Goal: Transaction & Acquisition: Purchase product/service

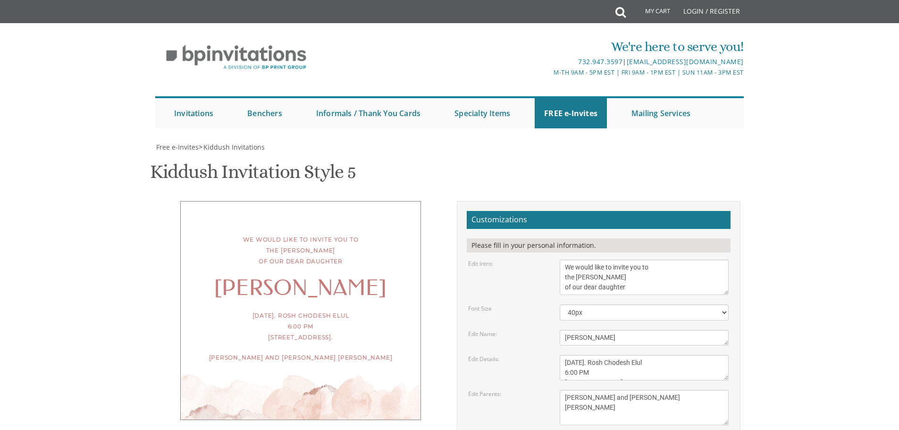
scroll to position [10, 0]
click at [626, 259] on textarea "We would like to invite you to the kiddush of our dear daughter/granddaughter" at bounding box center [644, 276] width 169 height 35
drag, startPoint x: 633, startPoint y: 183, endPoint x: 631, endPoint y: 177, distance: 6.0
click at [631, 259] on textarea "We would like to invite you to the kiddush of our dear daughter/granddaughter" at bounding box center [644, 276] width 169 height 35
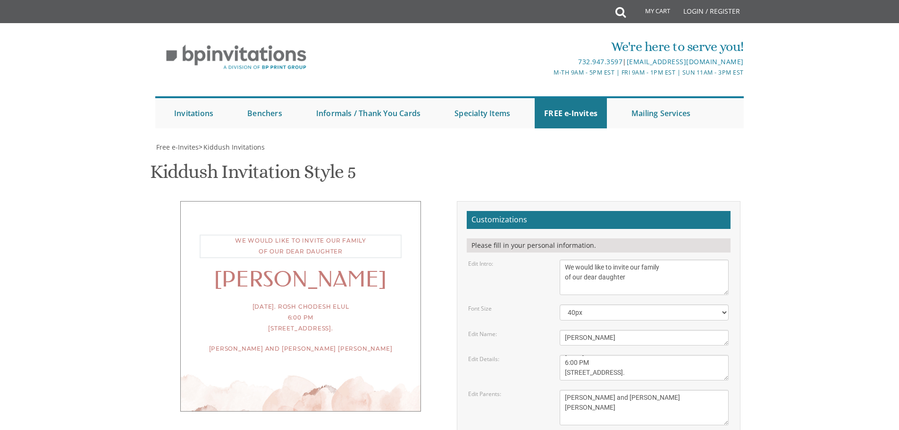
drag, startPoint x: 637, startPoint y: 182, endPoint x: 563, endPoint y: 178, distance: 74.2
click at [563, 259] on textarea "We would like to invite you to the kiddush of our dear daughter/granddaughter" at bounding box center [644, 276] width 169 height 35
type textarea "We would like to invite our family To the Bas Mitzva supper"
drag, startPoint x: 658, startPoint y: 307, endPoint x: 465, endPoint y: 302, distance: 192.5
click at [465, 390] on div "Edit Parents: Meir and Rena Pollack Mendy and Devorah Pollack Eli and Leba Kagan" at bounding box center [598, 407] width 275 height 35
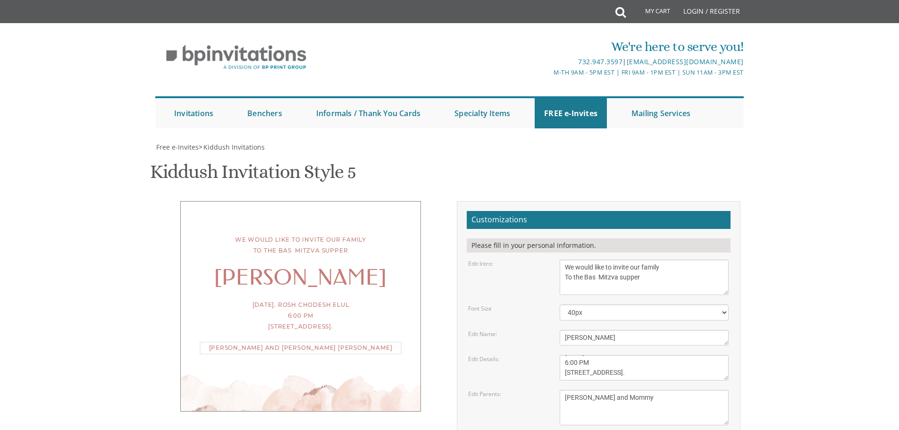
type textarea "Totty and Mommy"
click at [570, 355] on textarea "This Shabbos, Parshas Naso 1447 fourteenth street, Lakewood, NJ" at bounding box center [644, 367] width 169 height 25
type textarea "Sunday August 24. Rosh Chodesh Elul 6:30 PM 19 Cabernet Drive."
click at [431, 318] on div "We would like to invite our family To the Bas Mitzva supper Devora Sunday Augus…" at bounding box center [301, 305] width 284 height 209
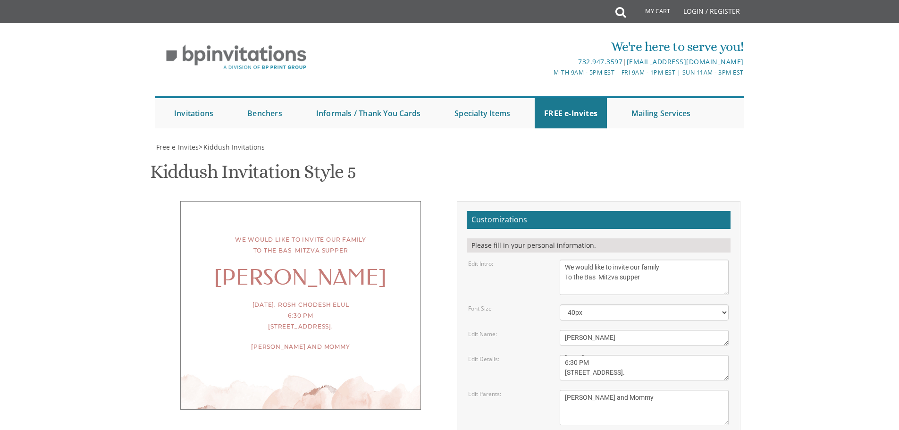
scroll to position [0, 0]
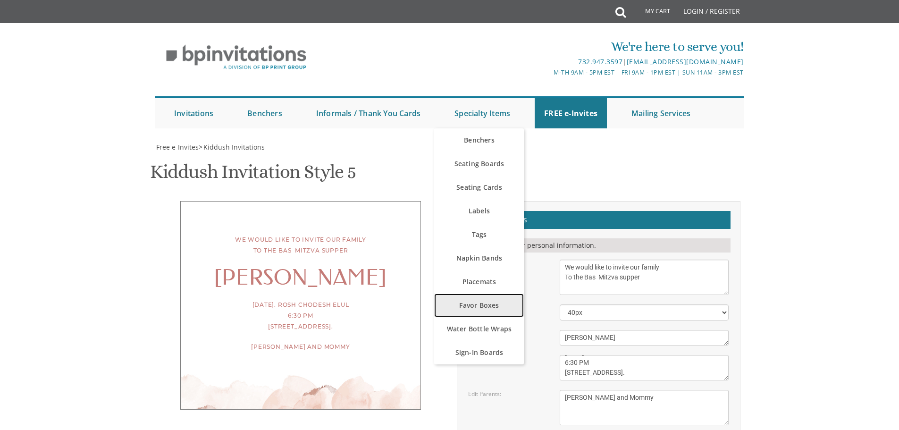
click at [466, 305] on link "Favor Boxes" at bounding box center [479, 305] width 90 height 24
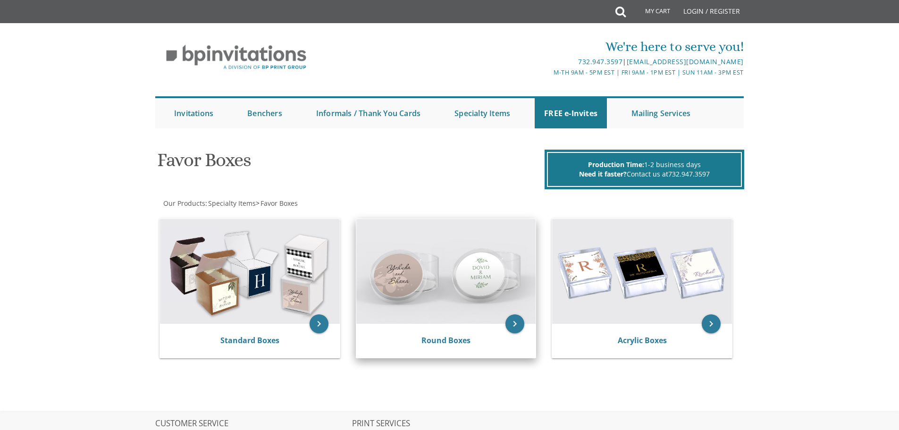
click at [403, 281] on img at bounding box center [446, 271] width 180 height 105
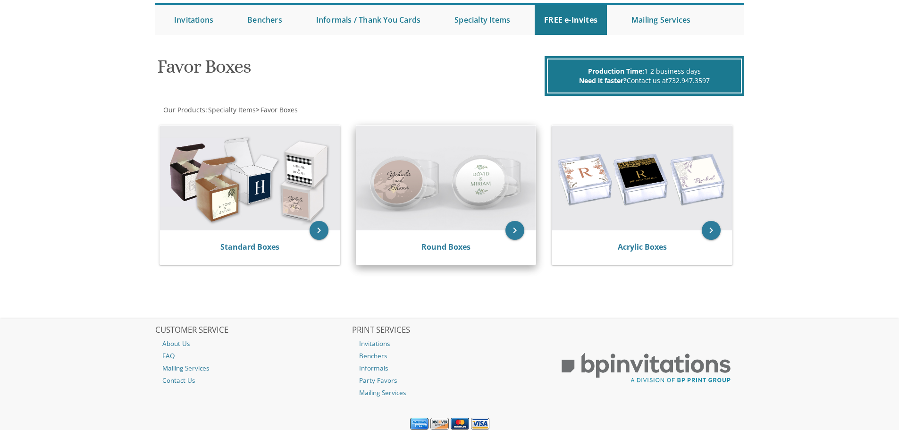
scroll to position [94, 0]
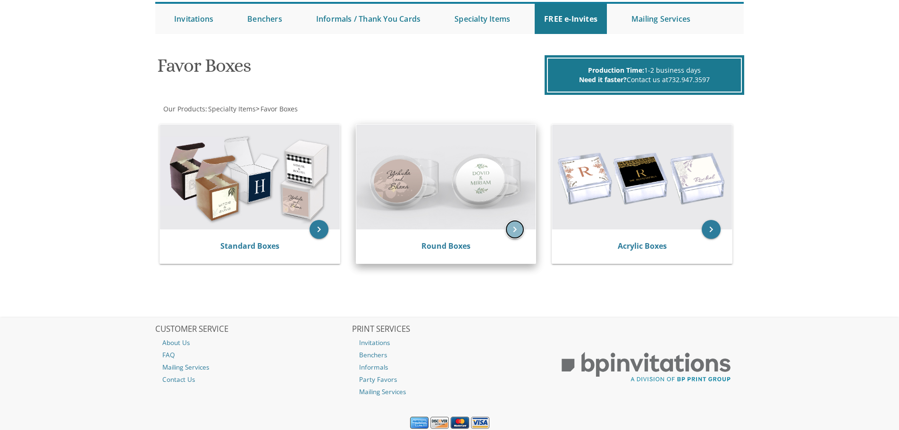
click at [519, 228] on icon "keyboard_arrow_right" at bounding box center [514, 229] width 19 height 19
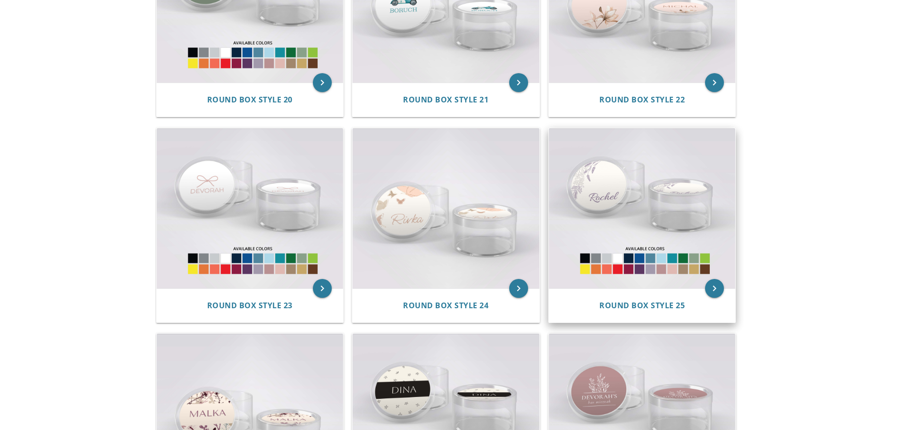
scroll to position [1304, 0]
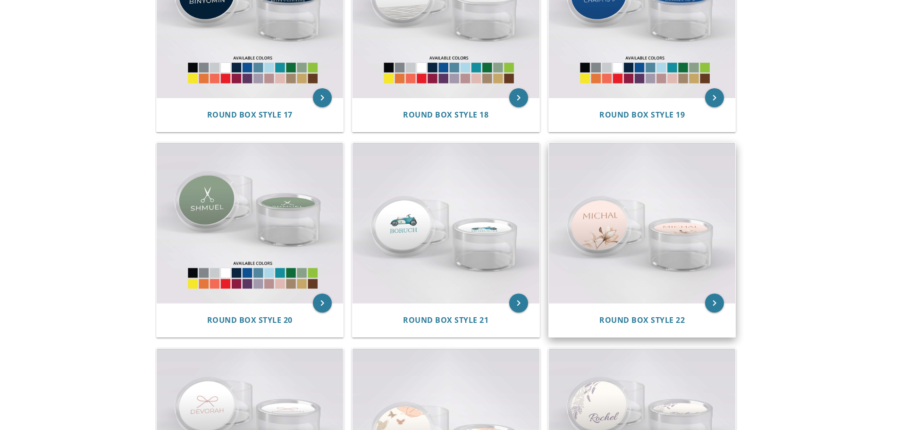
click at [605, 224] on img at bounding box center [642, 223] width 187 height 160
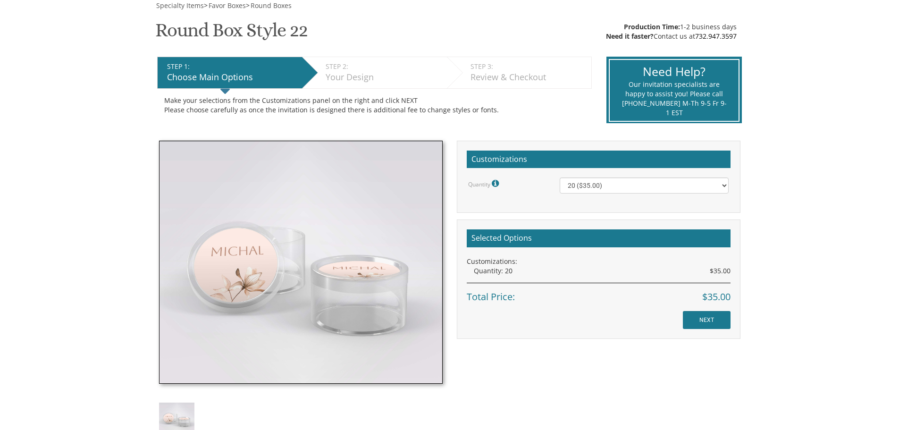
scroll to position [94, 0]
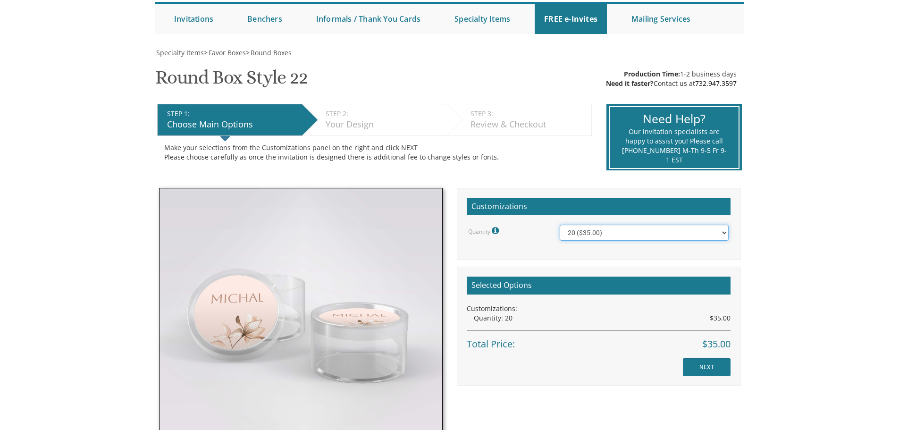
click at [722, 234] on select "20 ($35.00) 40 ($53.00) 60 ($65.00) 80 ($75.00) 100 ($85.00)" at bounding box center [644, 233] width 169 height 16
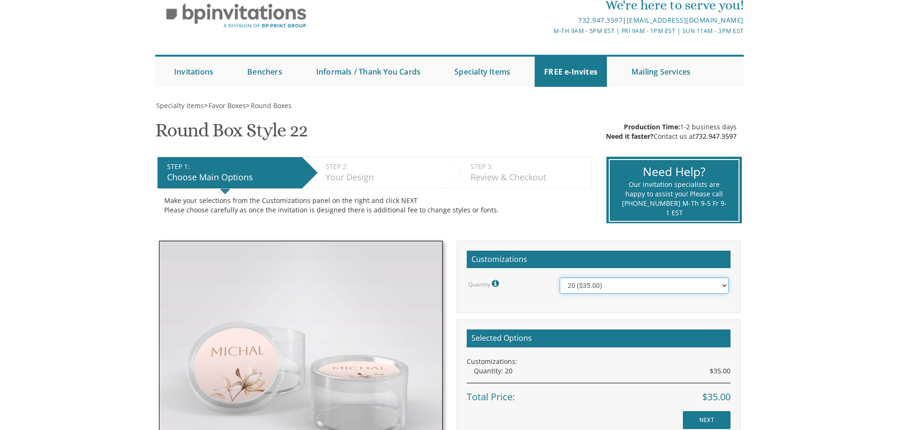
scroll to position [0, 0]
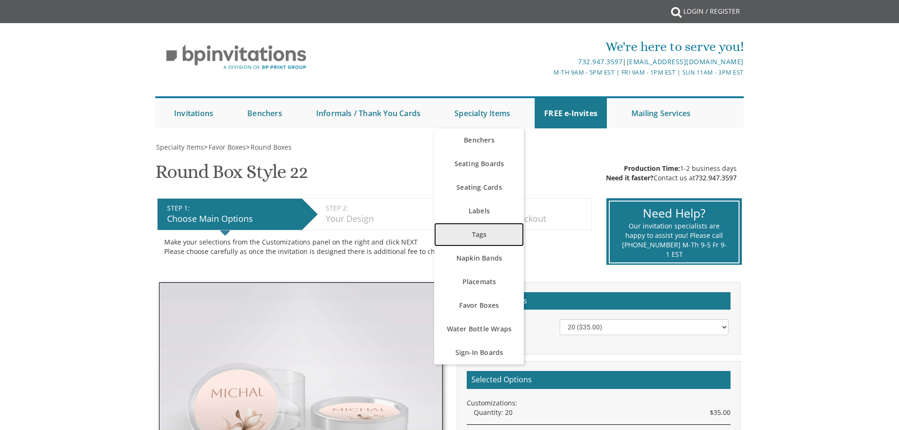
click at [488, 231] on link "Tags" at bounding box center [479, 235] width 90 height 24
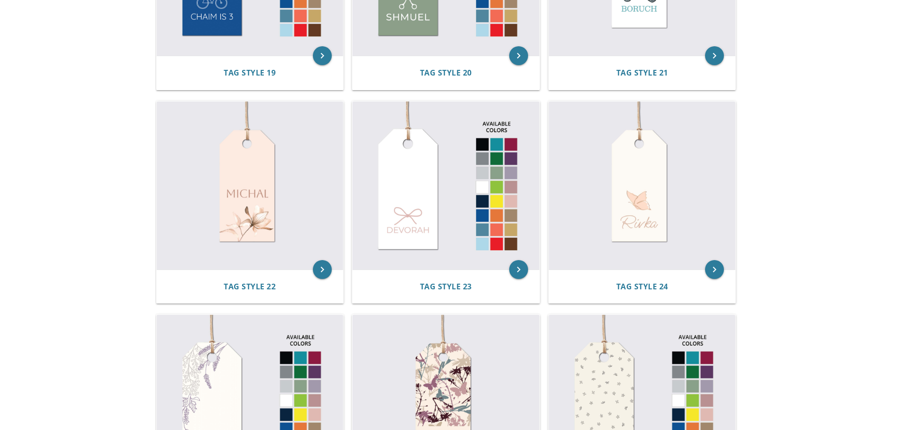
scroll to position [1604, 0]
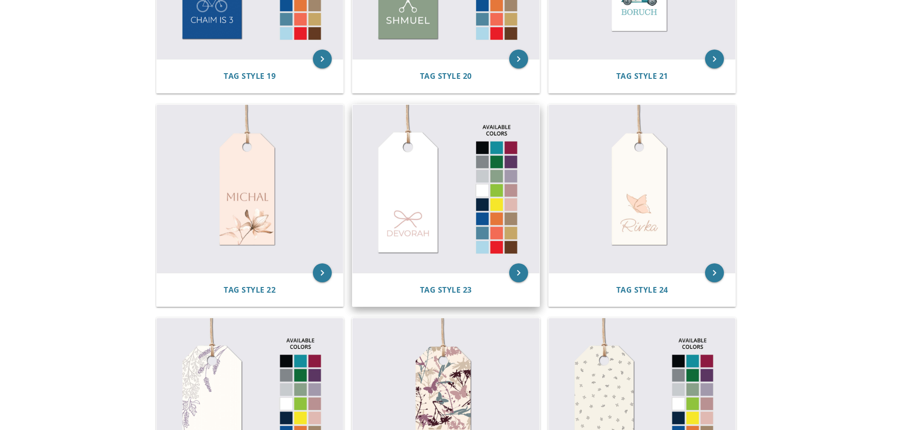
click at [397, 243] on img at bounding box center [445, 189] width 187 height 168
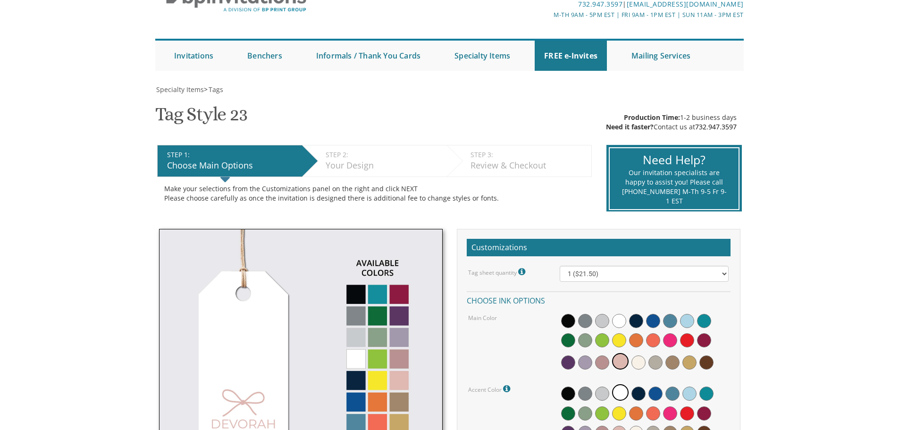
scroll to position [142, 0]
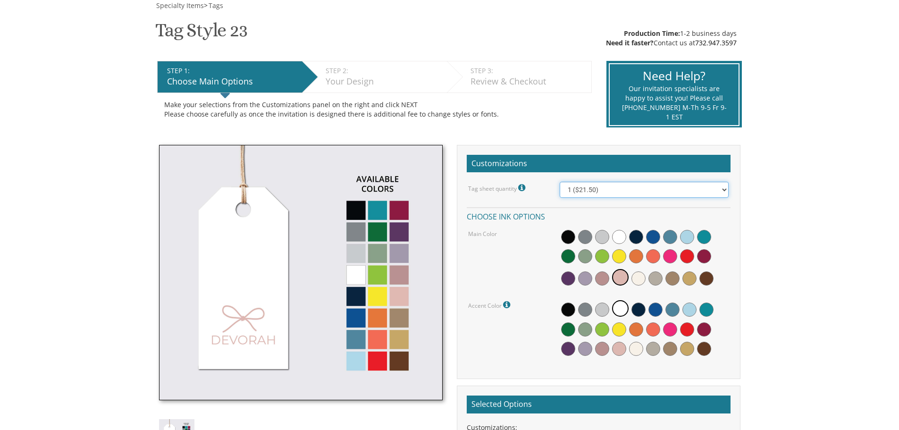
click at [724, 189] on select "1 ($21.50) 2 ($25.00) 3 ($28.50) 4 ($32.00) 5 ($35.50) 6 ($39.00) 7 ($42.50) 8 …" at bounding box center [644, 190] width 169 height 16
click at [560, 182] on select "1 ($21.50) 2 ($25.00) 3 ($28.50) 4 ($32.00) 5 ($35.50) 6 ($39.00) 7 ($42.50) 8 …" at bounding box center [644, 190] width 169 height 16
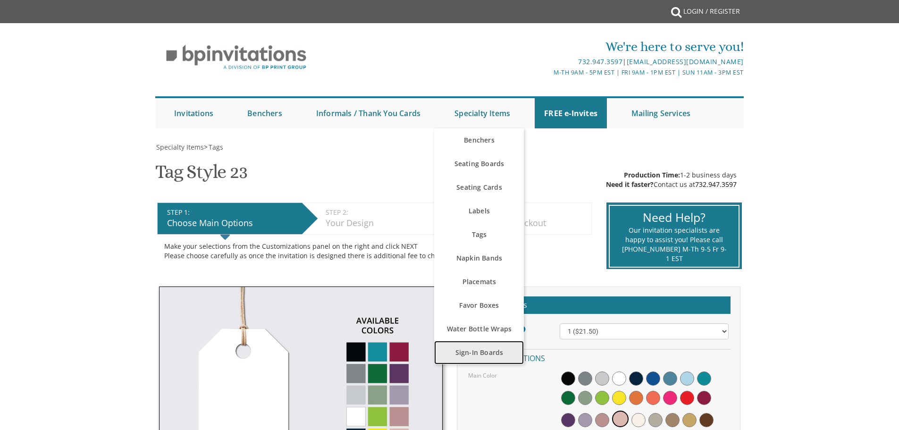
click at [492, 354] on link "Sign-In Boards" at bounding box center [479, 353] width 90 height 24
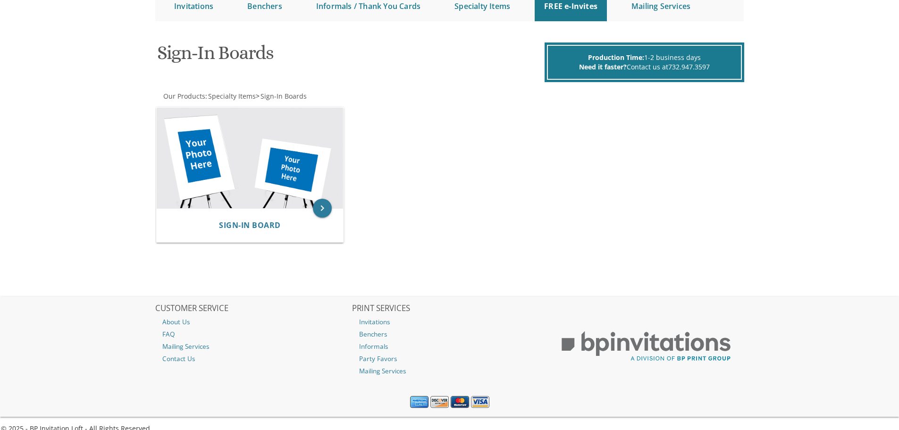
scroll to position [120, 0]
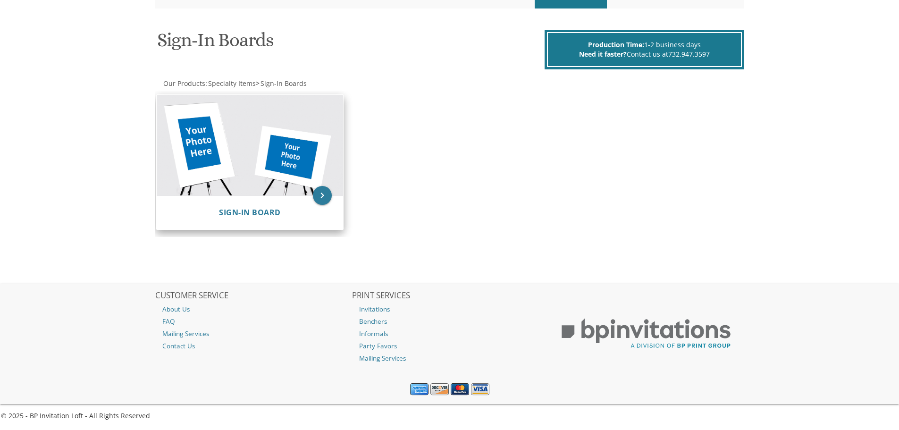
click at [286, 164] on img at bounding box center [250, 145] width 187 height 100
click at [216, 152] on img at bounding box center [250, 145] width 187 height 100
click at [324, 199] on icon "keyboard_arrow_right" at bounding box center [322, 195] width 19 height 19
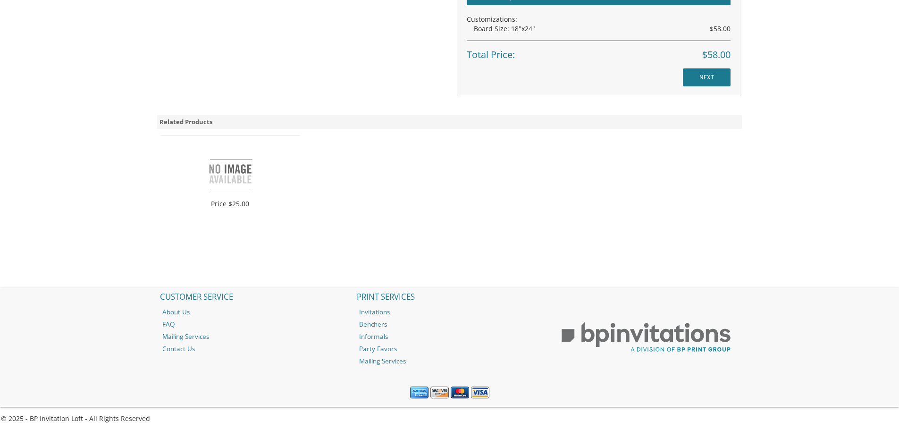
scroll to position [516, 0]
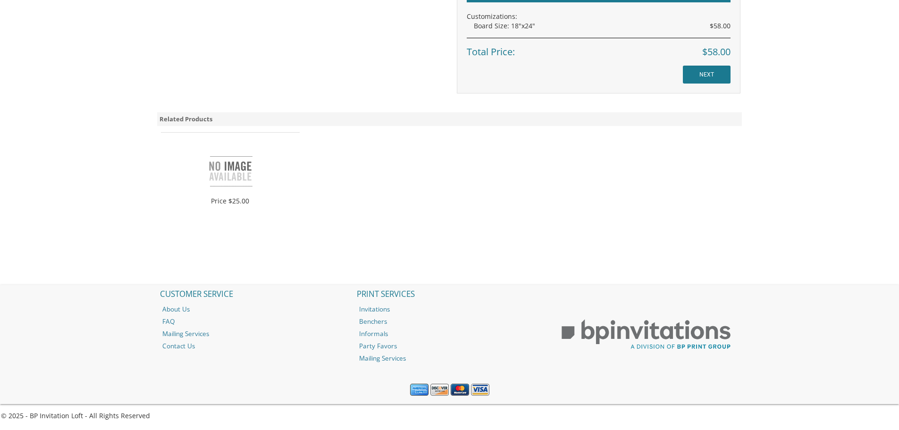
click at [241, 177] on img at bounding box center [230, 170] width 47 height 47
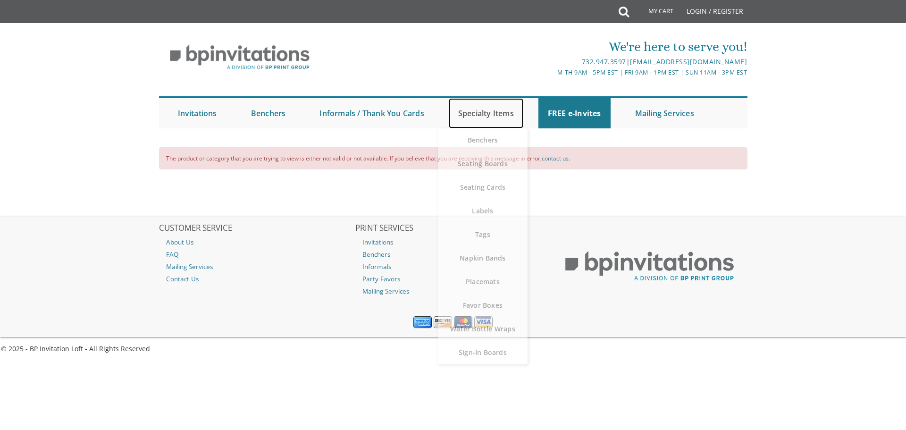
click at [469, 117] on link "Specialty Items" at bounding box center [486, 113] width 75 height 30
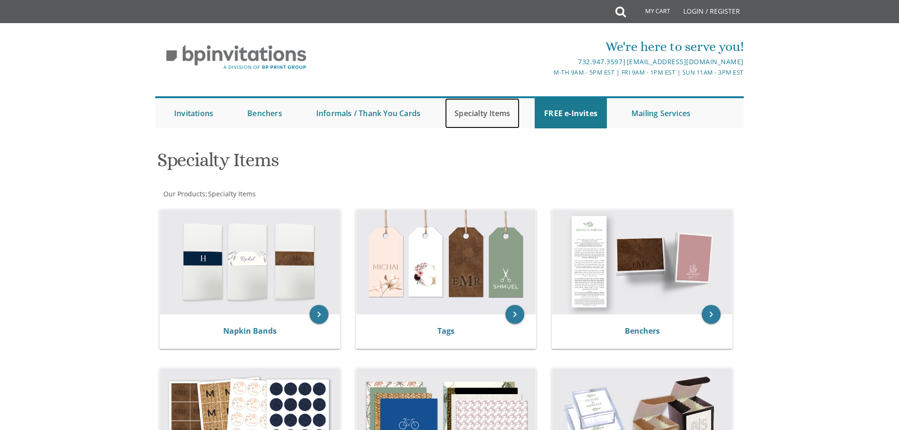
click at [486, 98] on link "Specialty Items" at bounding box center [482, 113] width 75 height 30
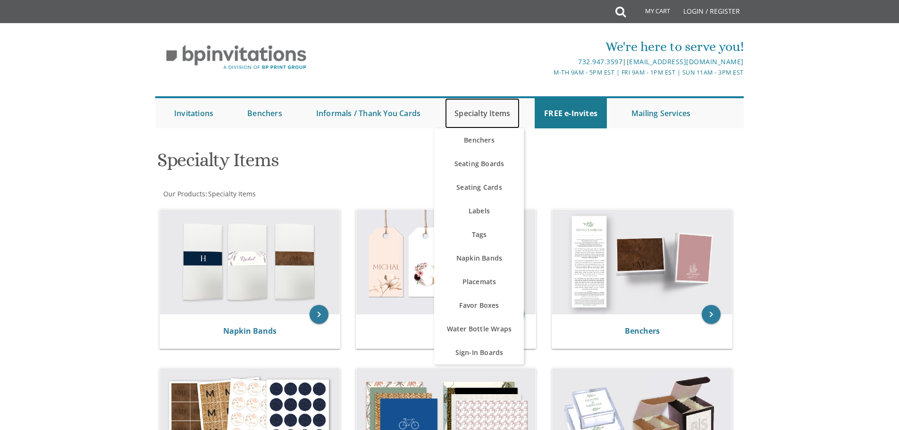
click at [486, 109] on link "Specialty Items" at bounding box center [482, 113] width 75 height 30
click at [497, 108] on link "Specialty Items" at bounding box center [482, 113] width 75 height 30
click at [568, 173] on div "Specialty Items" at bounding box center [449, 160] width 599 height 37
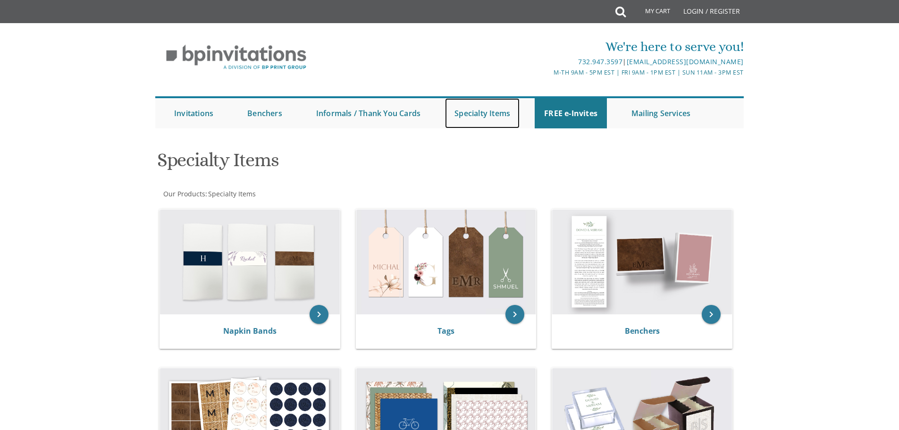
click at [488, 110] on link "Specialty Items" at bounding box center [482, 113] width 75 height 30
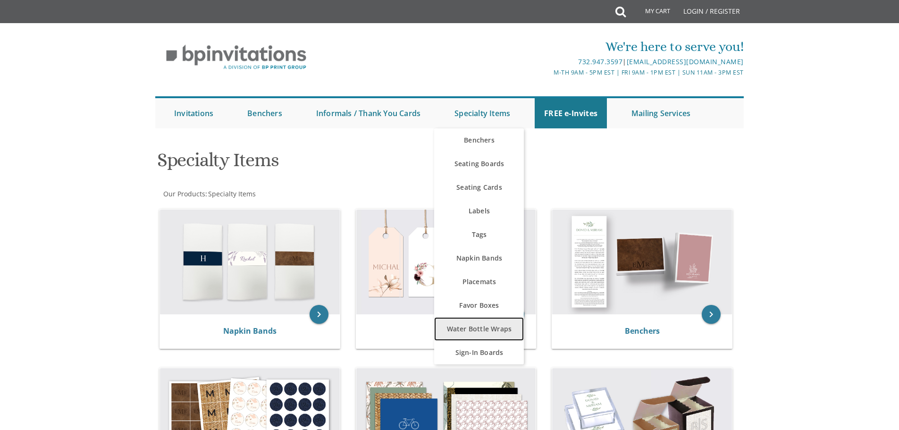
click at [503, 329] on link "Water Bottle Wraps" at bounding box center [479, 329] width 90 height 24
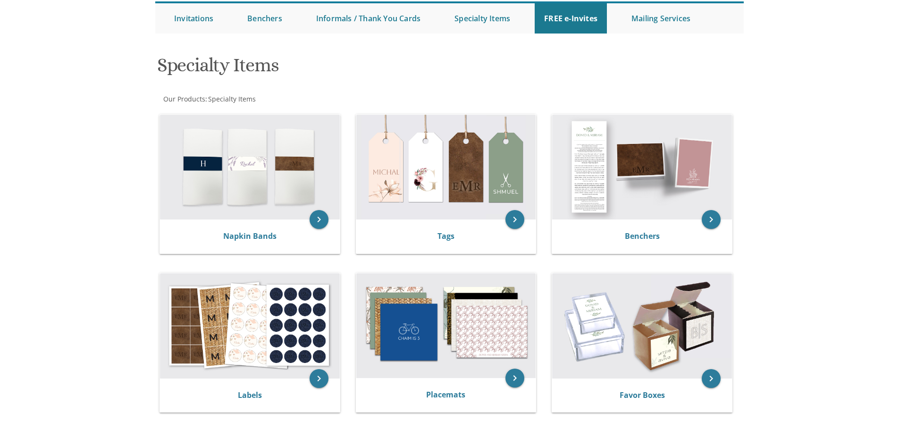
scroll to position [86, 0]
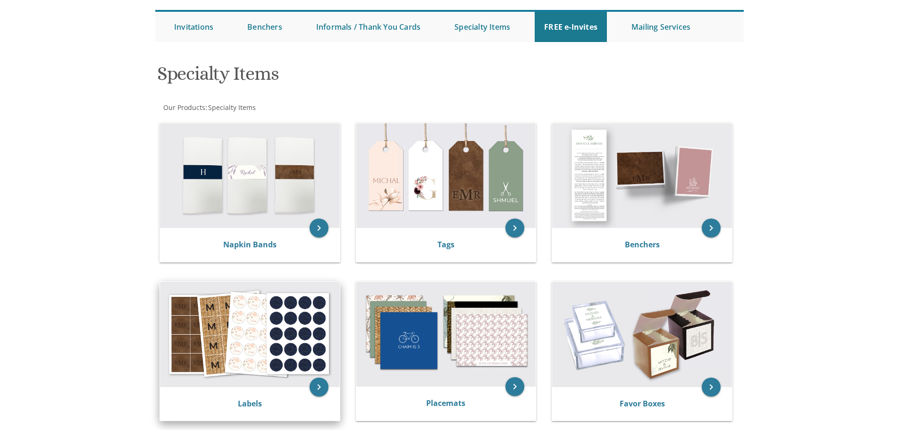
click at [237, 333] on img at bounding box center [250, 334] width 180 height 105
click at [253, 316] on img at bounding box center [250, 334] width 180 height 105
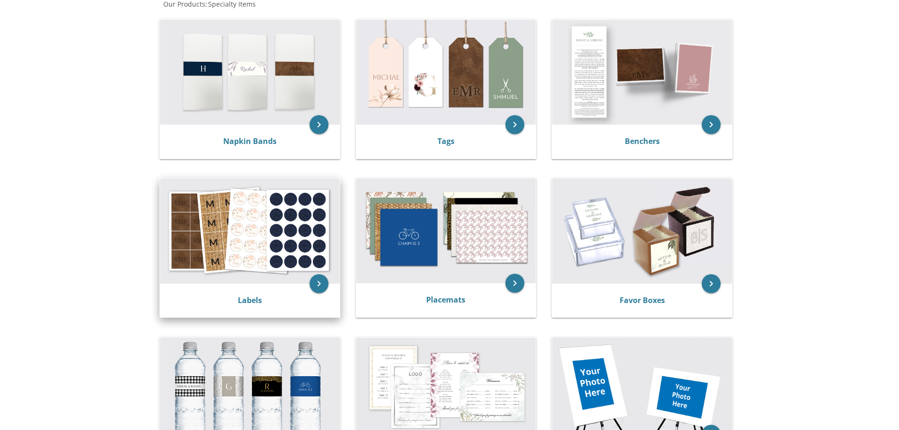
scroll to position [228, 0]
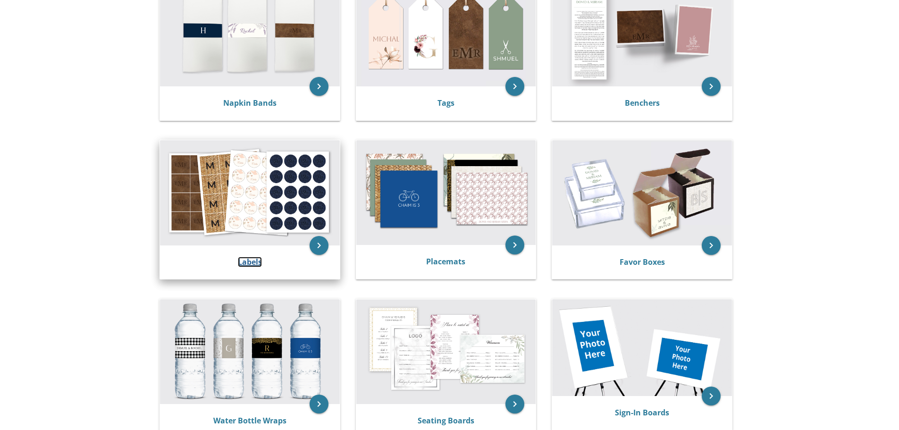
click at [248, 261] on link "Labels" at bounding box center [250, 262] width 24 height 10
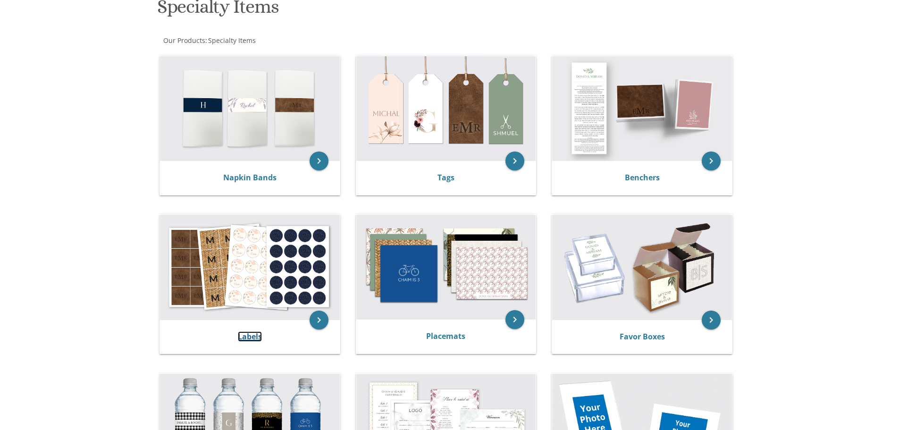
scroll to position [39, 0]
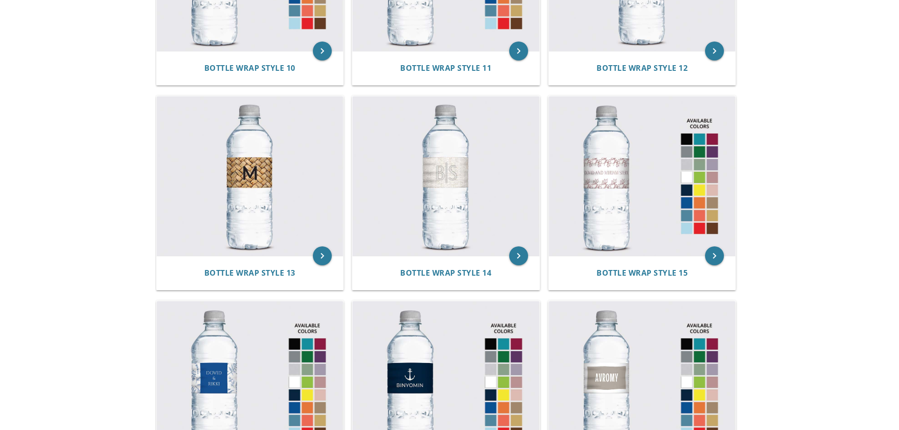
scroll to position [944, 0]
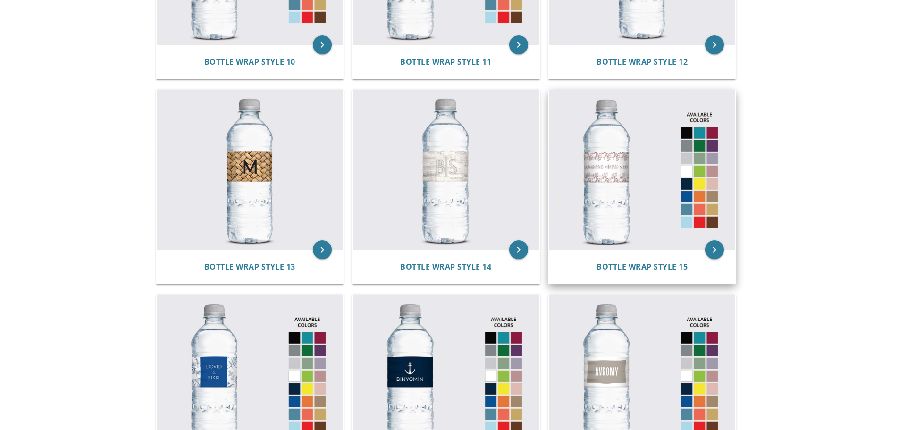
click at [609, 171] on img at bounding box center [642, 169] width 187 height 159
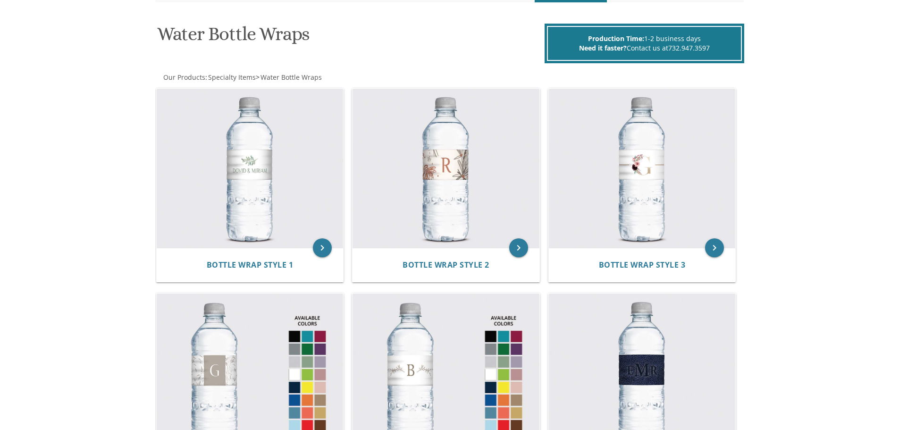
scroll to position [0, 0]
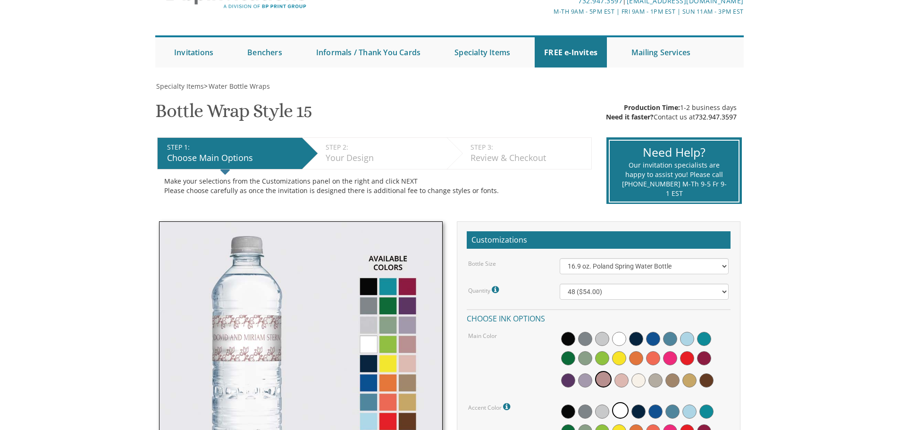
scroll to position [142, 0]
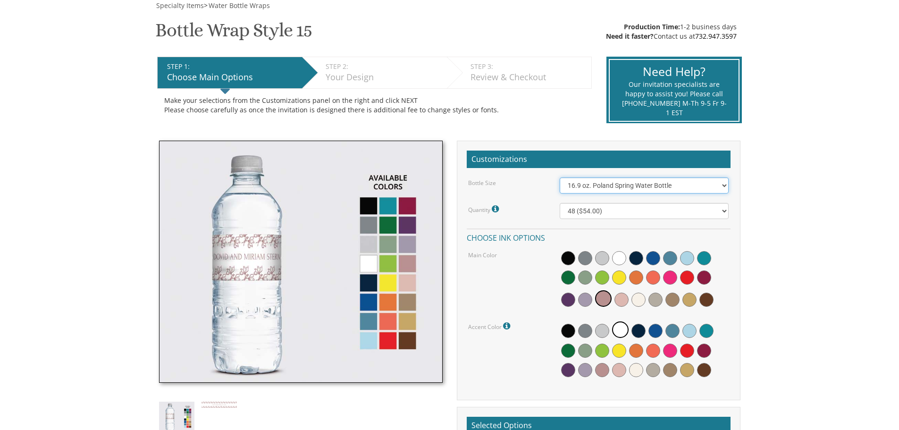
click at [602, 183] on select "16.9 oz. Poland Spring Water Bottle 13.5 oz. Fred Water Bottle" at bounding box center [644, 185] width 169 height 16
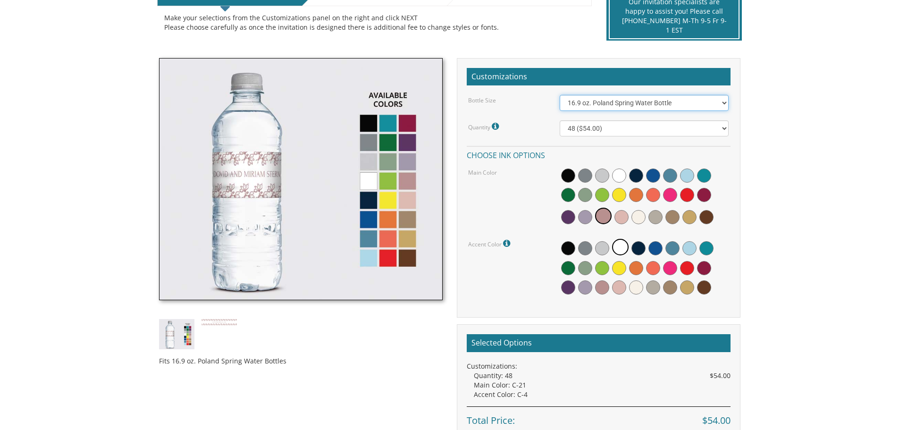
scroll to position [189, 0]
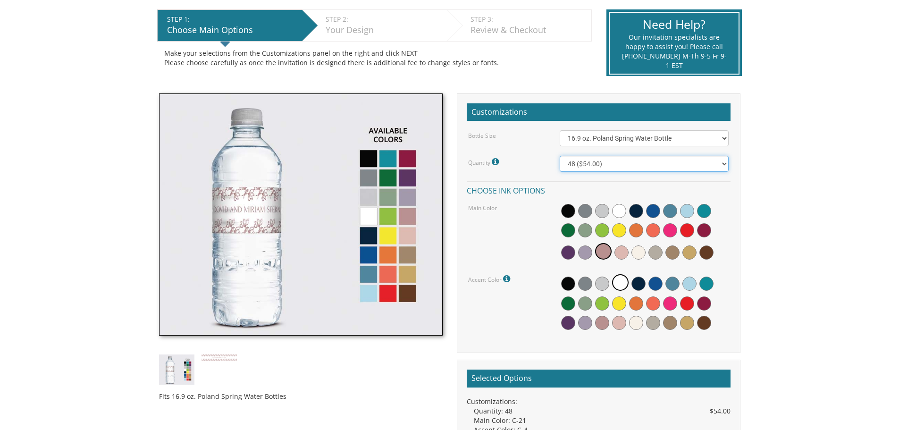
click at [614, 162] on select "48 ($54.00) 96 ($72.00) 144 ($99.00) 192 ($126.00)" at bounding box center [644, 164] width 169 height 16
click at [620, 141] on select "16.9 oz. Poland Spring Water Bottle 13.5 oz. Fred Water Bottle" at bounding box center [644, 138] width 169 height 16
select select "13.5 oz. Fred Water Bottle"
click at [560, 130] on select "16.9 oz. Poland Spring Water Bottle 13.5 oz. Fred Water Bottle" at bounding box center [644, 138] width 169 height 16
click at [610, 165] on select "50 ($66.00) 100 ($84.00) 150 ($117.00) 200 ($150.00)" at bounding box center [644, 164] width 169 height 16
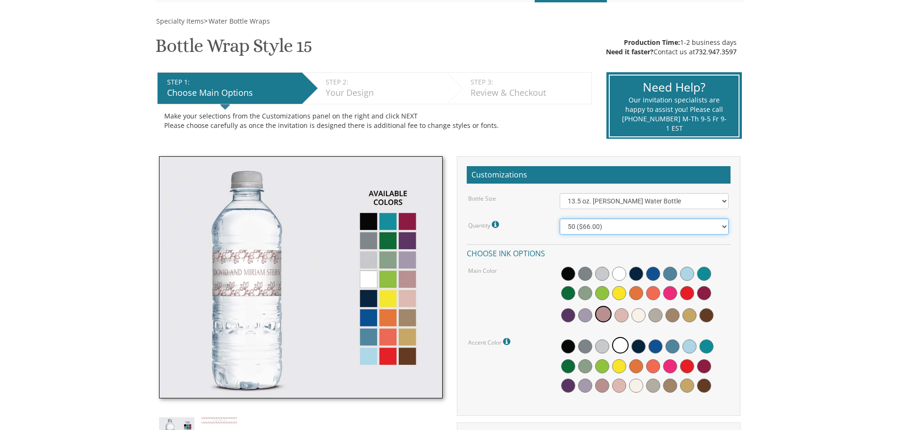
scroll to position [142, 0]
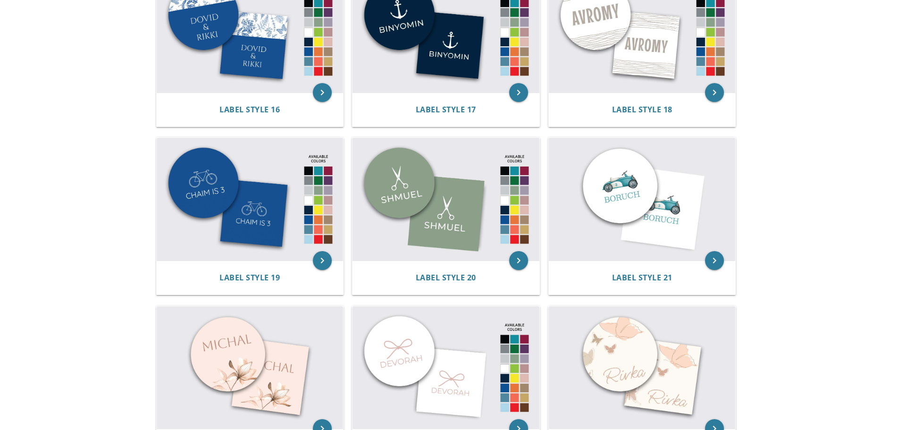
scroll to position [1321, 0]
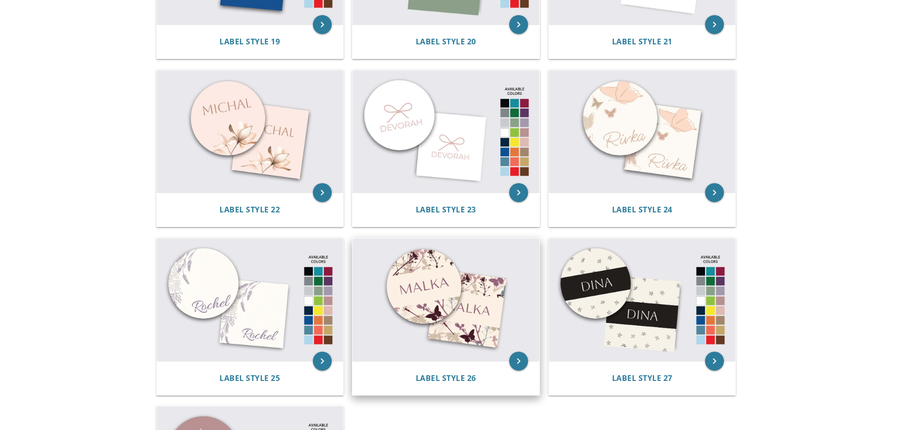
click at [456, 317] on img at bounding box center [445, 299] width 187 height 123
click at [523, 357] on icon "keyboard_arrow_right" at bounding box center [518, 360] width 19 height 19
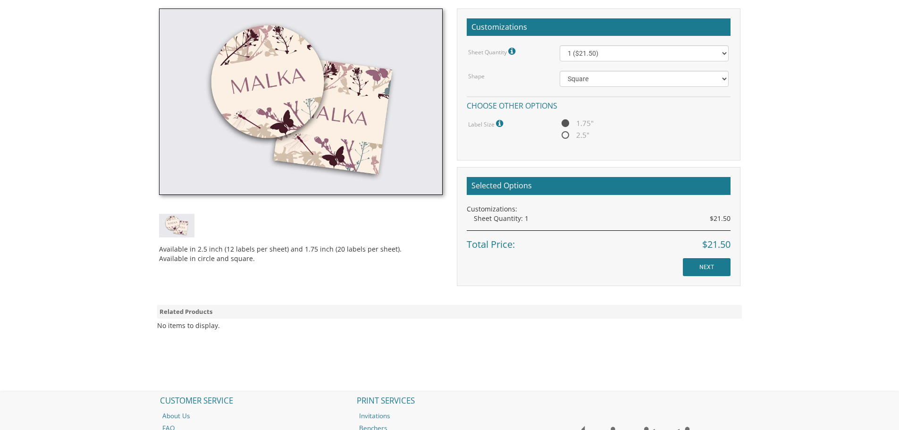
scroll to position [283, 0]
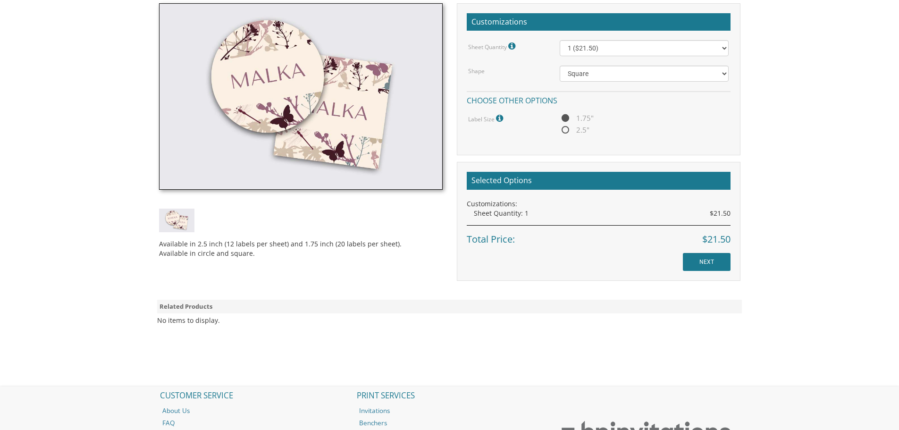
click at [354, 243] on div "Available in 2.5 inch (12 labels per sheet) and 1.75 inch (20 labels per sheet)…" at bounding box center [301, 245] width 284 height 26
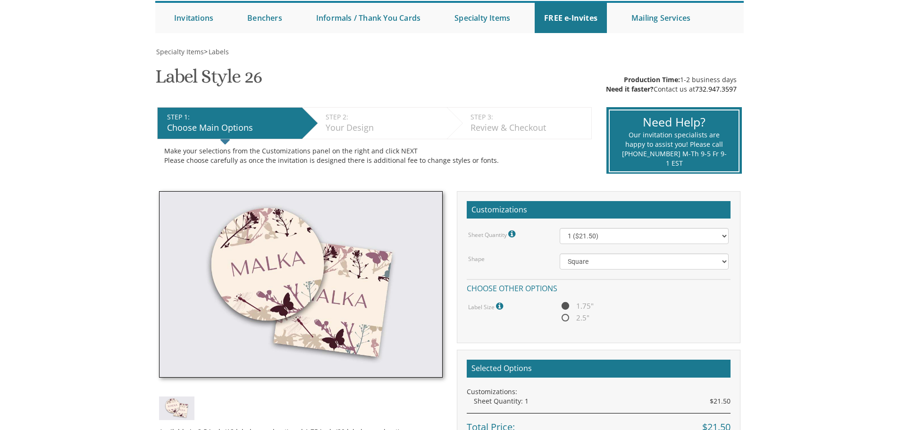
scroll to position [94, 0]
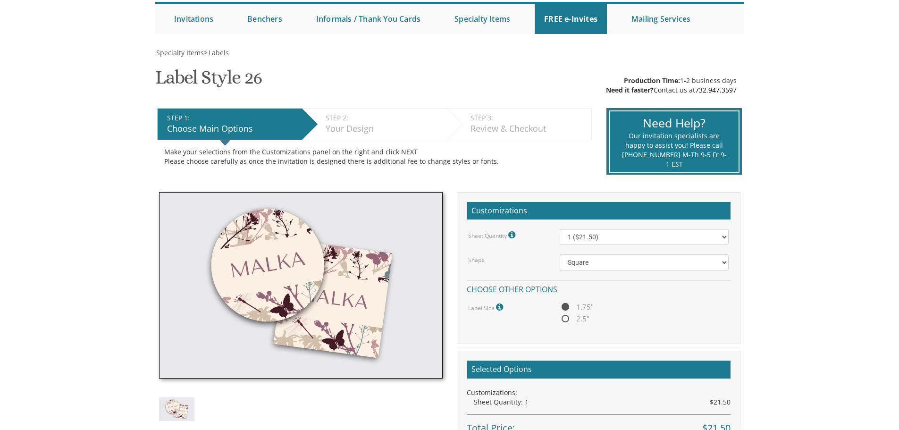
click at [265, 251] on img at bounding box center [301, 285] width 284 height 187
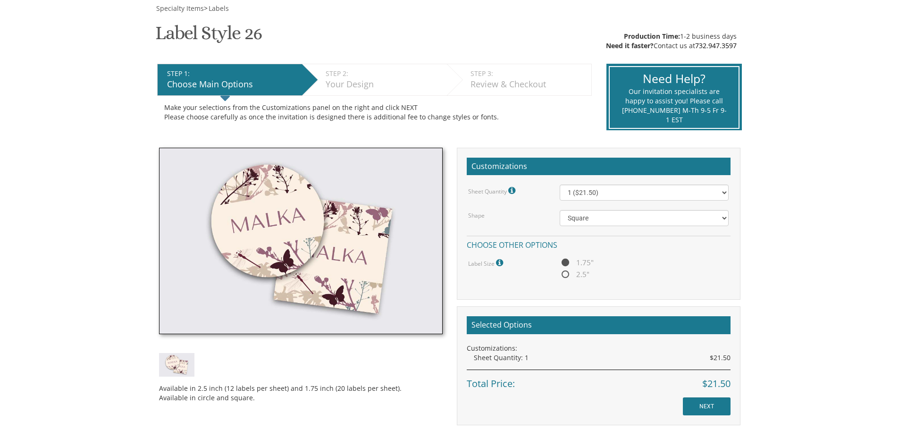
scroll to position [236, 0]
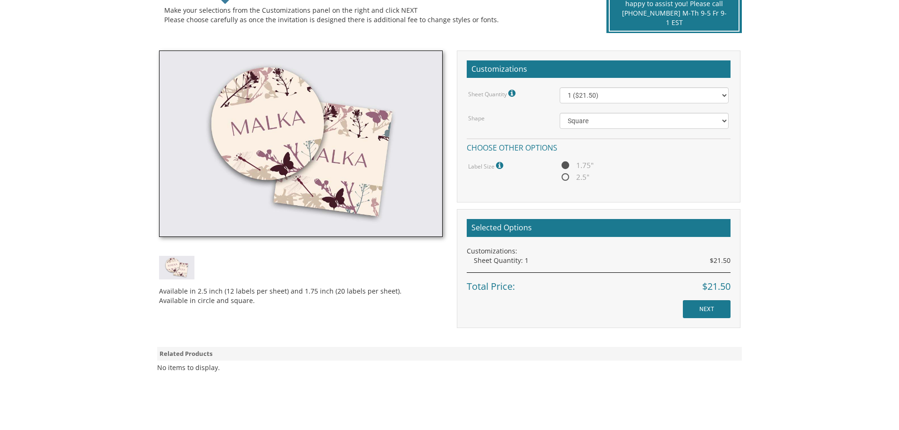
click at [568, 178] on span "2.5"" at bounding box center [575, 177] width 30 height 12
click at [566, 178] on input "2.5"" at bounding box center [563, 178] width 6 height 6
radio input "true"
click at [566, 164] on span "1.75"" at bounding box center [577, 165] width 34 height 12
click at [566, 164] on input "1.75"" at bounding box center [563, 166] width 6 height 6
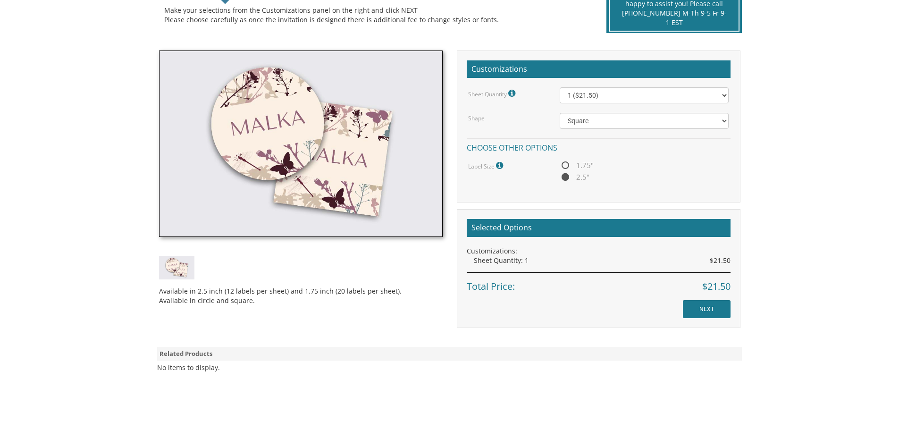
radio input "true"
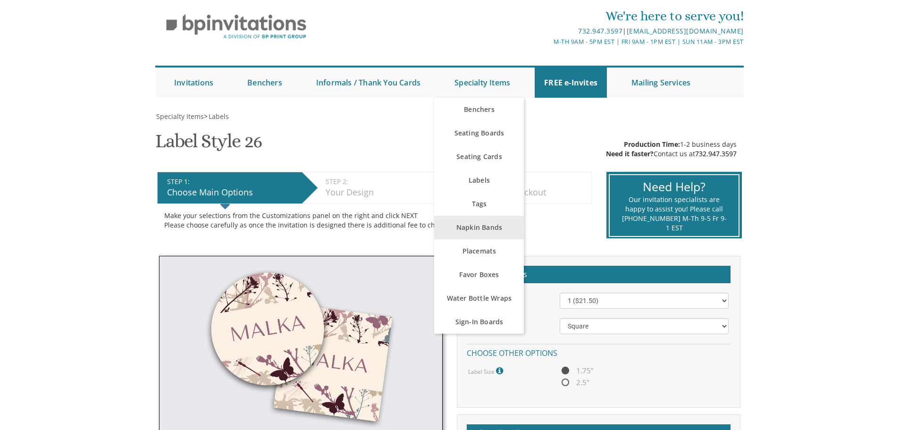
scroll to position [47, 0]
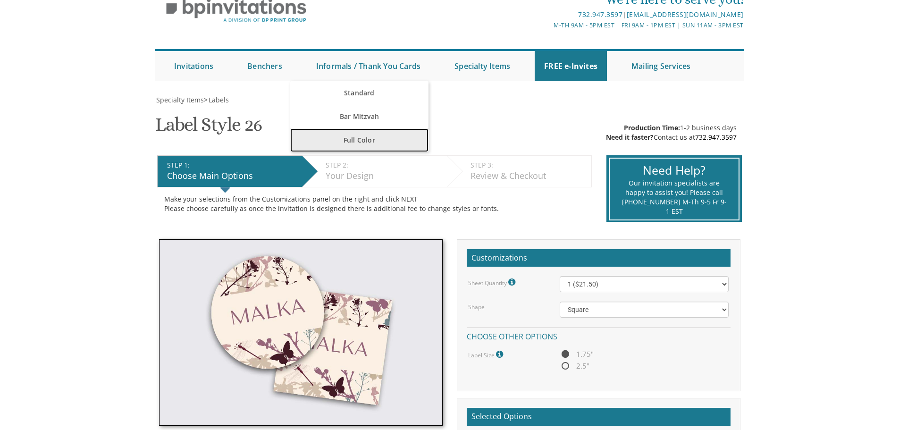
click at [354, 133] on link "Full Color" at bounding box center [359, 140] width 138 height 24
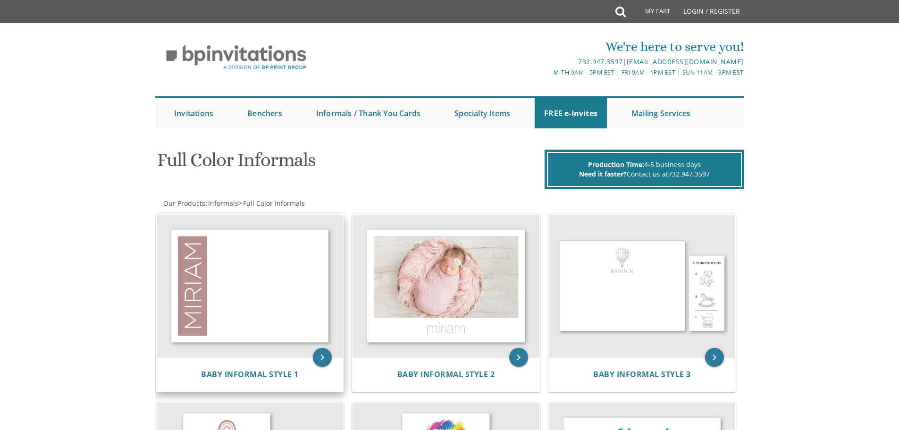
click at [231, 313] on img at bounding box center [250, 286] width 187 height 143
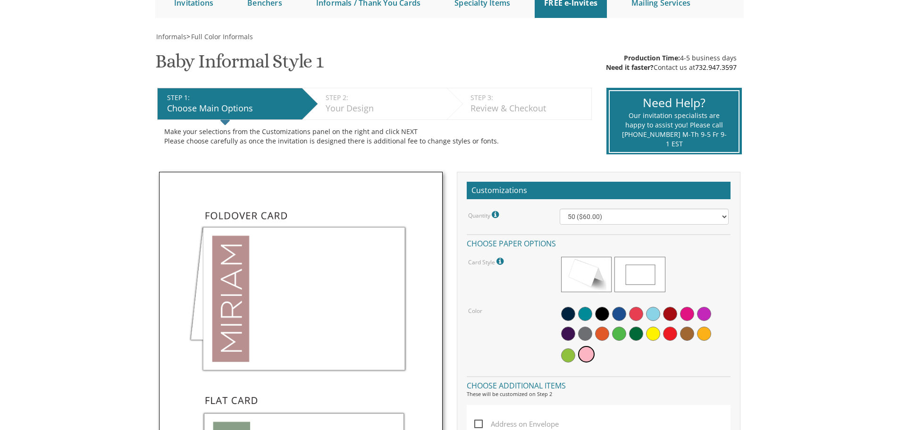
scroll to position [189, 0]
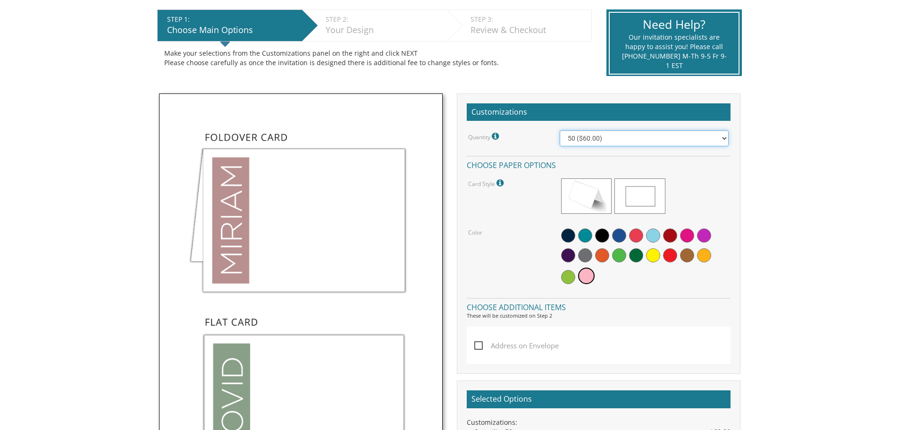
click at [591, 133] on select "25 ($42.00) 50 ($60.00) 100 ($96.00) 150 ($132.00) 200 ($167.05) 250 ($202.15) …" at bounding box center [644, 138] width 169 height 16
select select "25"
click at [560, 130] on select "25 ($42.00) 50 ($60.00) 100 ($96.00) 150 ($132.00) 200 ($167.05) 250 ($202.15) …" at bounding box center [644, 138] width 169 height 16
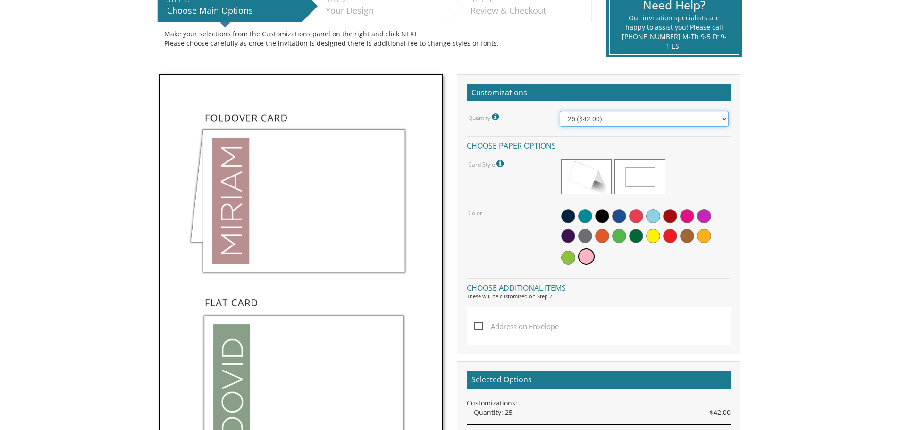
scroll to position [142, 0]
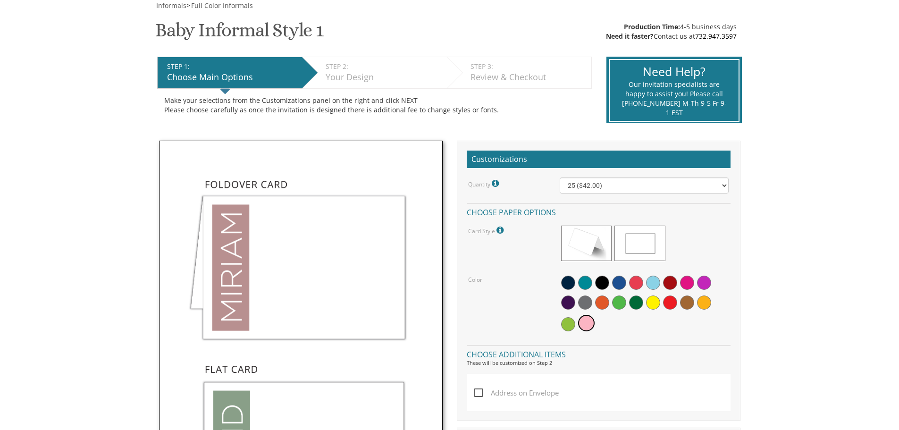
click at [234, 270] on img at bounding box center [301, 351] width 284 height 421
click at [232, 267] on img at bounding box center [301, 351] width 284 height 421
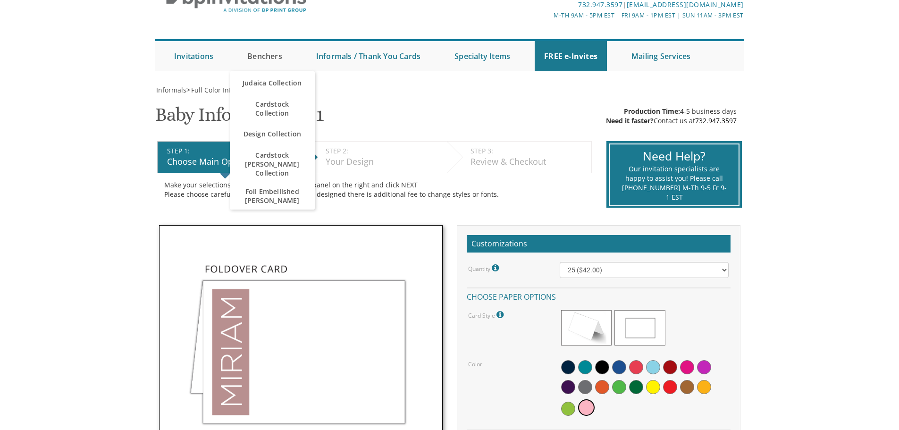
scroll to position [47, 0]
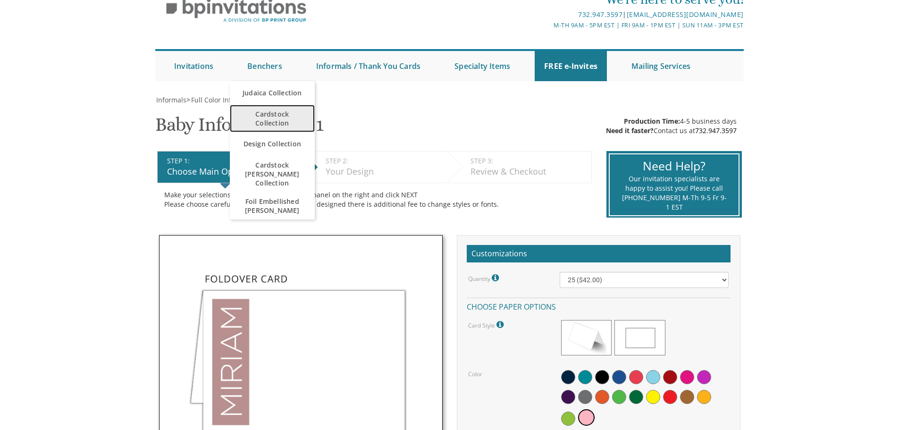
click at [289, 117] on span "Cardstock Collection" at bounding box center [272, 118] width 66 height 27
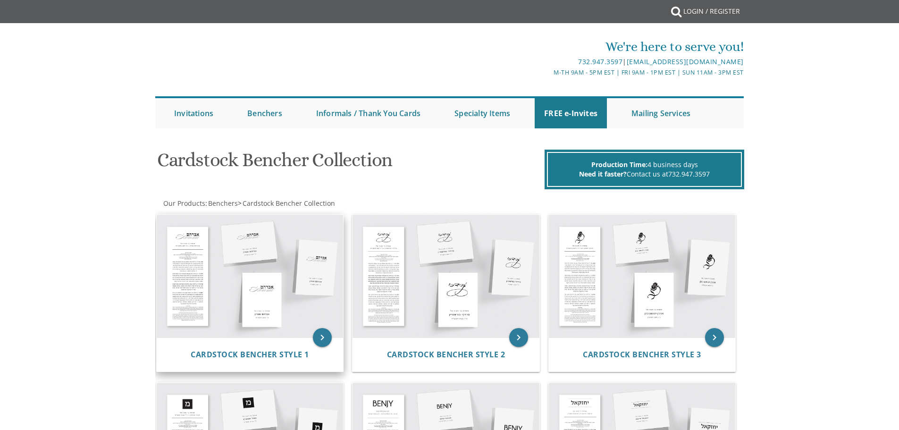
click at [263, 293] on img at bounding box center [250, 276] width 187 height 123
click at [267, 287] on img at bounding box center [250, 276] width 187 height 123
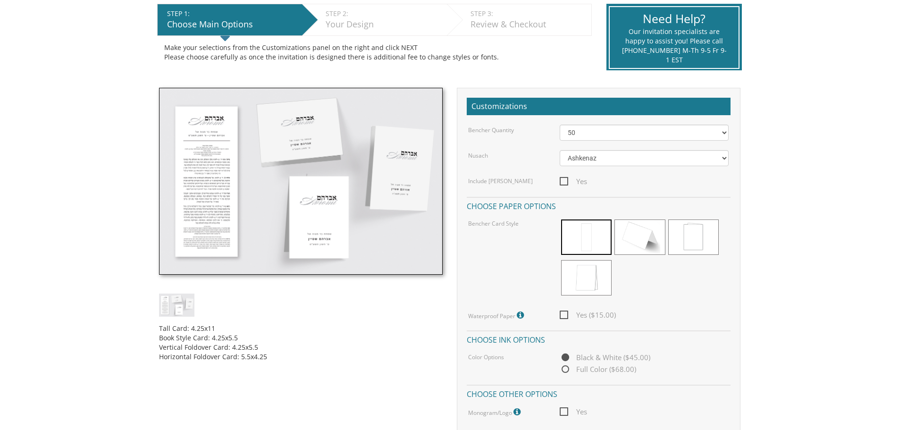
scroll to position [189, 0]
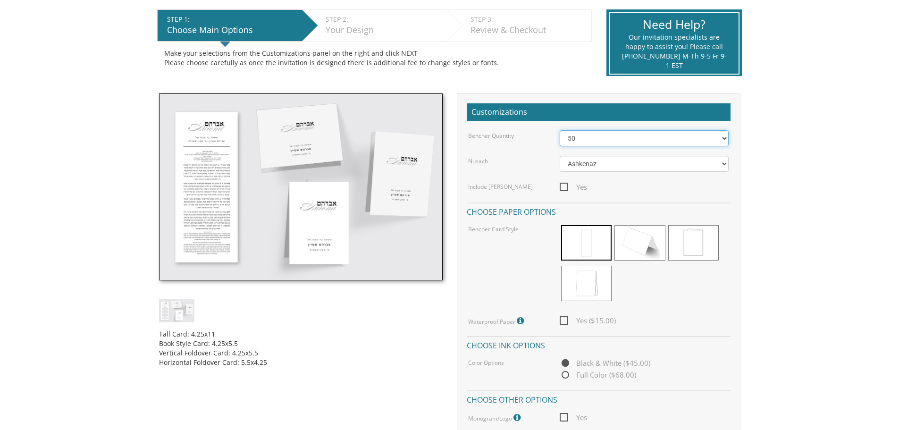
click at [583, 142] on select "50 60 70 80 90 100 125 150 175 200 225 250 275 300 325 350 375 400 425 450 475 …" at bounding box center [644, 138] width 169 height 16
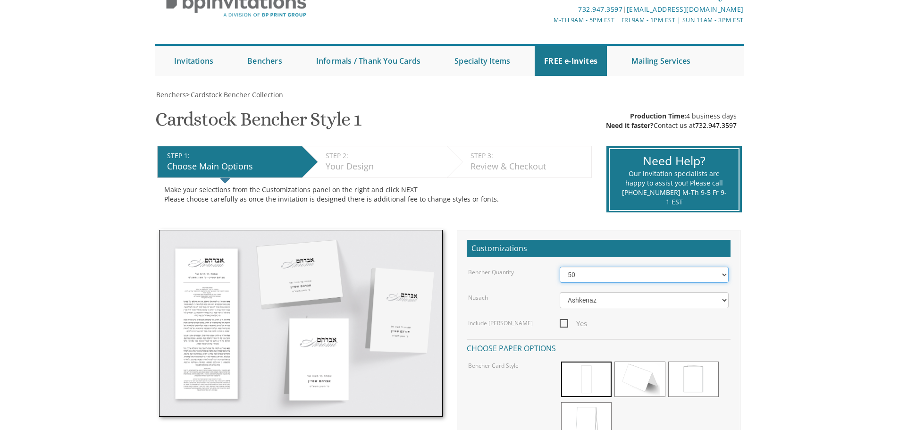
scroll to position [47, 0]
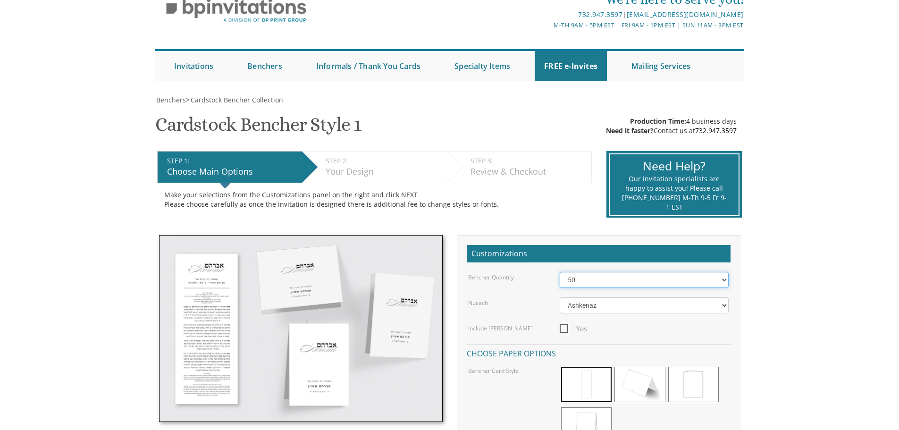
click at [573, 283] on select "50 60 70 80 90 100 125 150 175 200 225 250 275 300 325 350 375 400 425 450 475 …" at bounding box center [644, 280] width 169 height 16
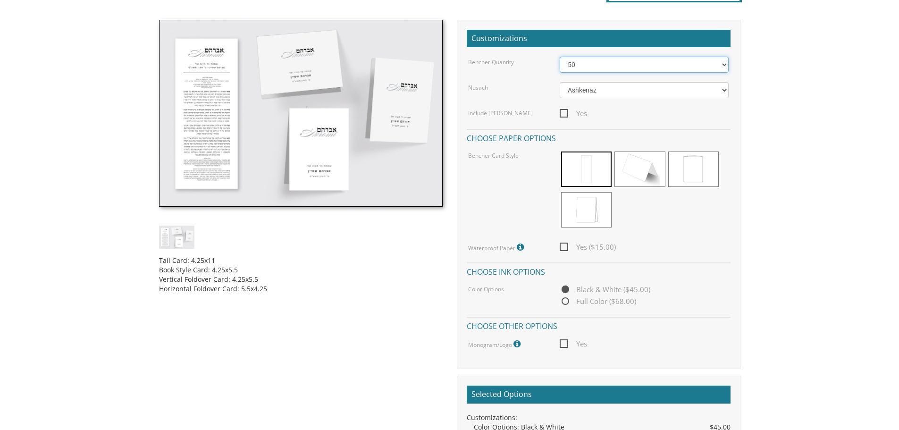
scroll to position [236, 0]
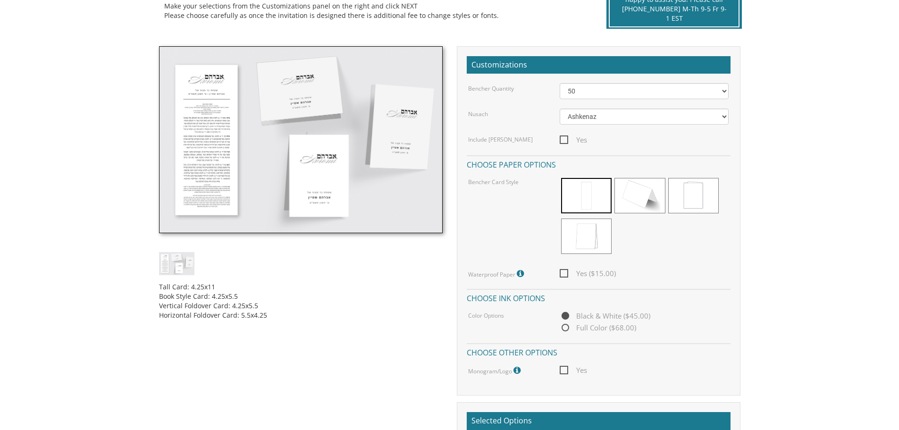
click at [198, 136] on img at bounding box center [301, 139] width 284 height 187
click at [294, 114] on img at bounding box center [301, 139] width 284 height 187
click at [570, 274] on span "Yes ($15.00)" at bounding box center [588, 273] width 56 height 12
click at [566, 274] on input "Yes ($15.00)" at bounding box center [563, 272] width 6 height 6
click at [567, 274] on span "Yes ($15.00)" at bounding box center [588, 273] width 56 height 12
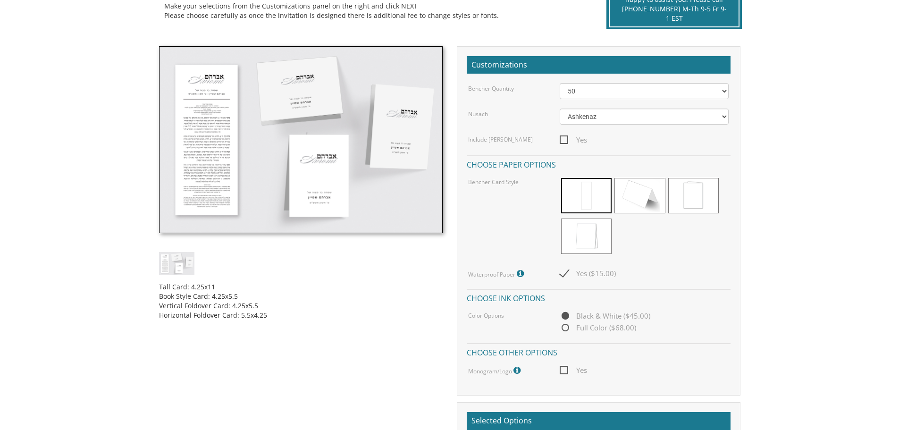
click at [566, 274] on input "Yes ($15.00)" at bounding box center [563, 272] width 6 height 6
click at [567, 274] on span "Yes ($15.00)" at bounding box center [588, 273] width 56 height 12
click at [566, 274] on input "Yes ($15.00)" at bounding box center [563, 272] width 6 height 6
checkbox input "true"
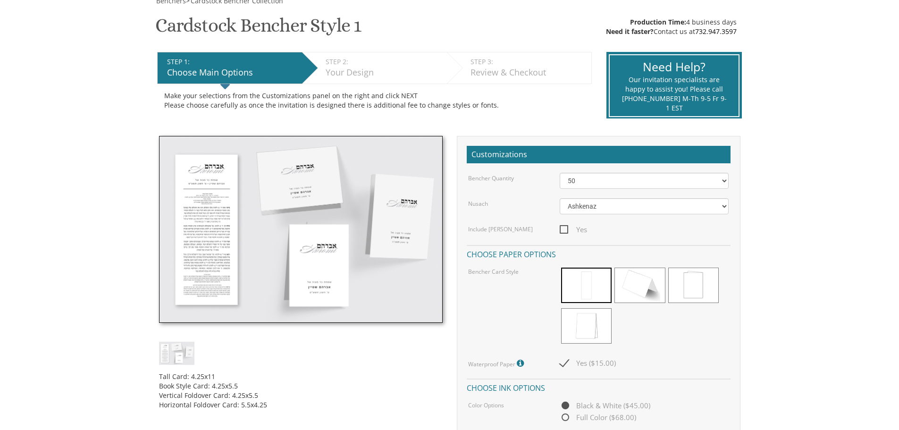
scroll to position [94, 0]
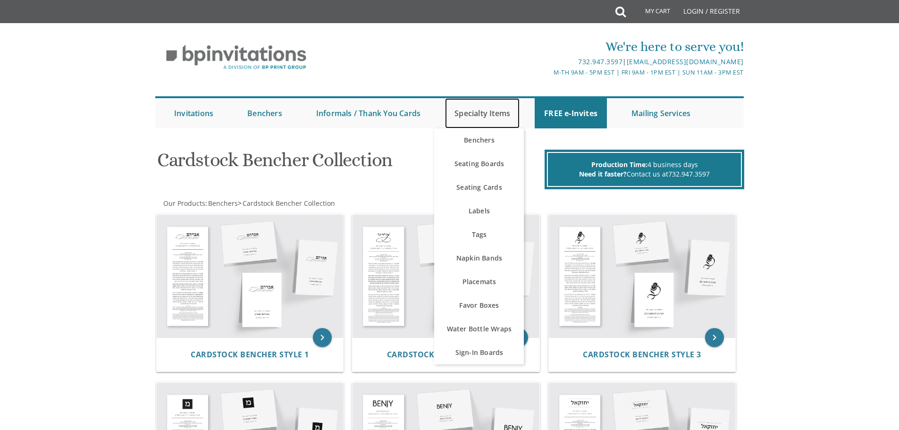
click at [469, 110] on link "Specialty Items" at bounding box center [482, 113] width 75 height 30
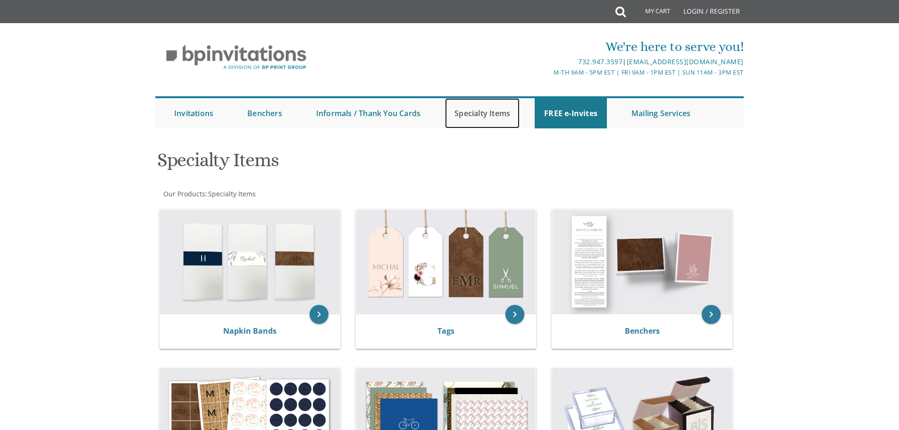
click at [472, 109] on link "Specialty Items" at bounding box center [482, 113] width 75 height 30
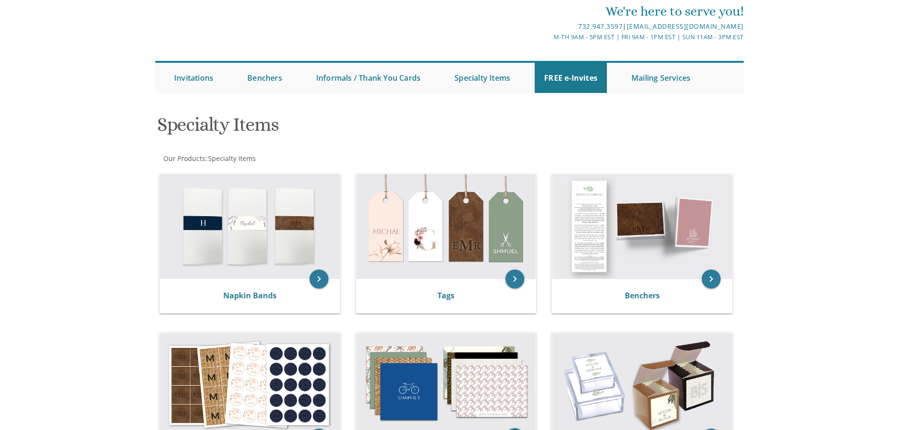
scroll to position [94, 0]
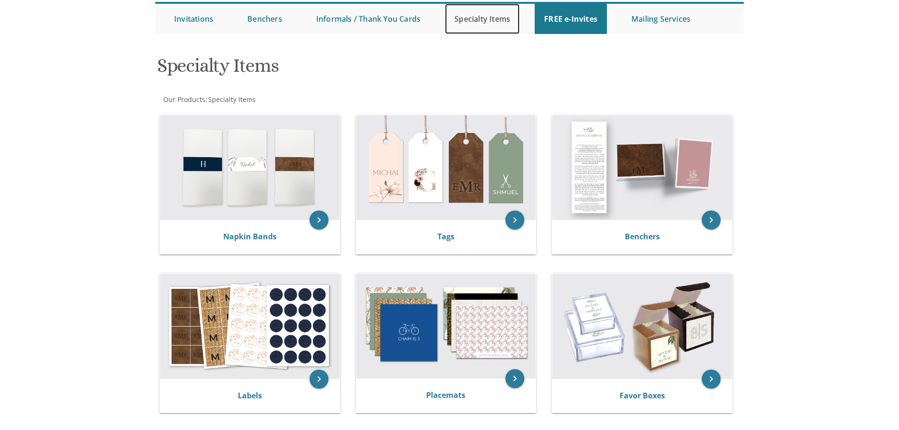
click at [468, 20] on link "Specialty Items" at bounding box center [482, 19] width 75 height 30
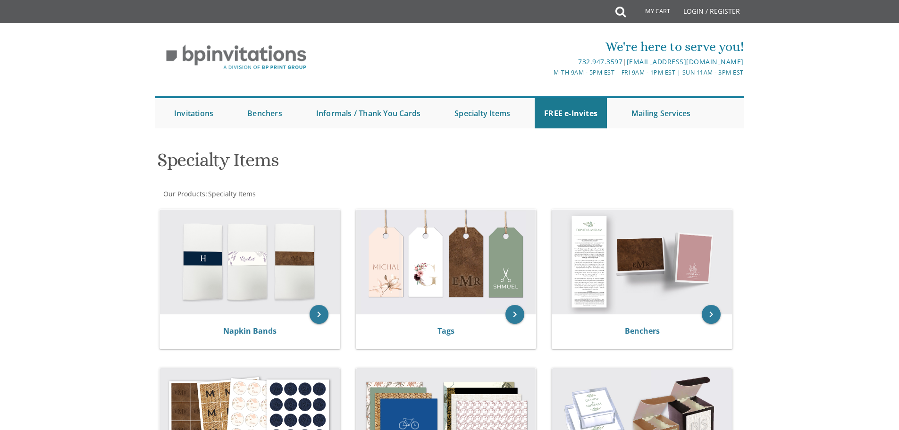
click at [493, 116] on link "Specialty Items" at bounding box center [482, 113] width 75 height 30
click at [492, 108] on link "Specialty Items" at bounding box center [482, 113] width 75 height 30
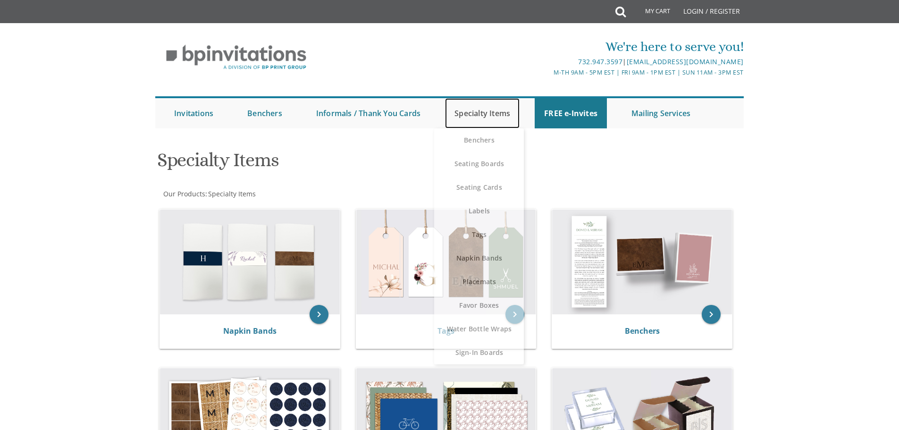
click at [480, 112] on link "Specialty Items" at bounding box center [482, 113] width 75 height 30
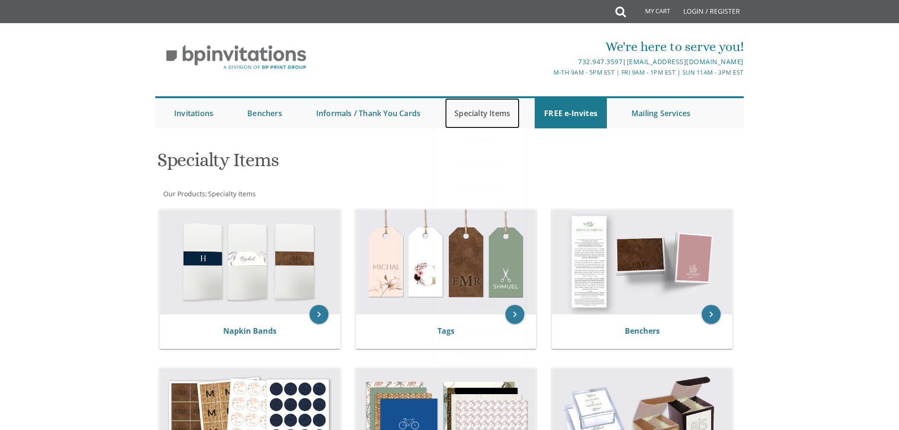
click at [481, 115] on link "Specialty Items" at bounding box center [482, 113] width 75 height 30
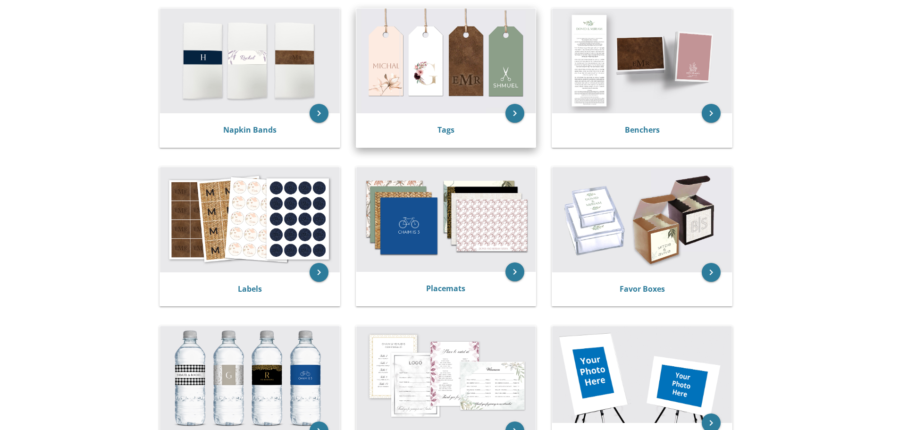
scroll to position [283, 0]
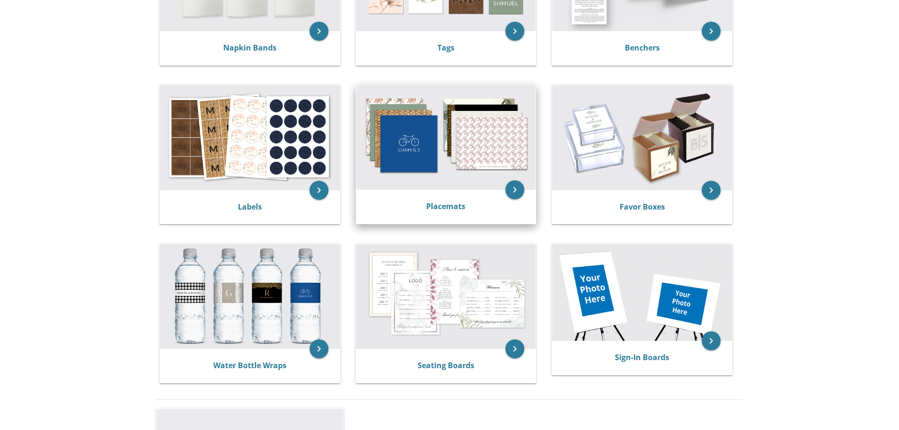
click at [414, 143] on img at bounding box center [446, 137] width 180 height 105
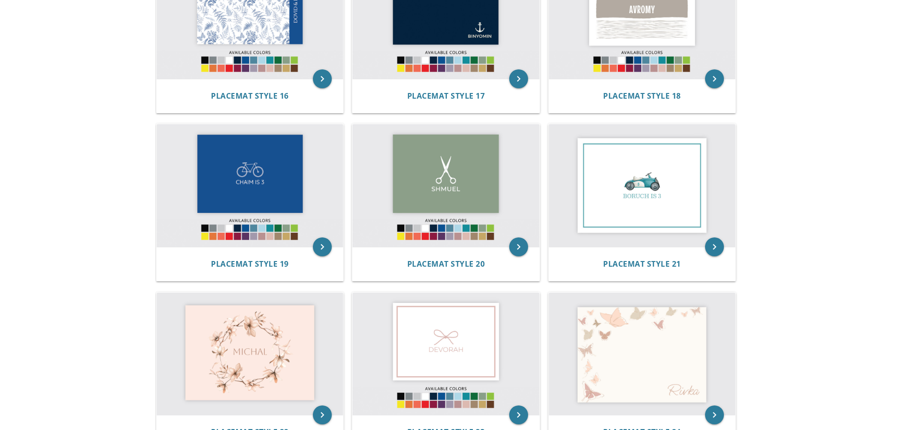
scroll to position [1179, 0]
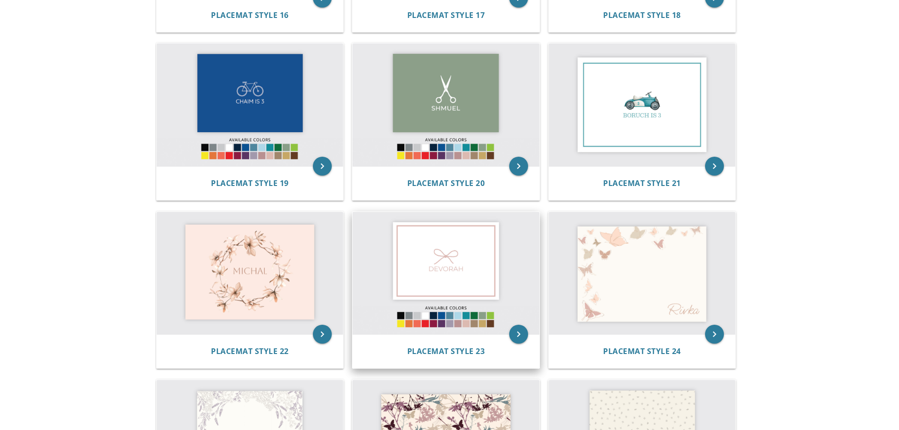
click at [477, 261] on img at bounding box center [445, 273] width 187 height 123
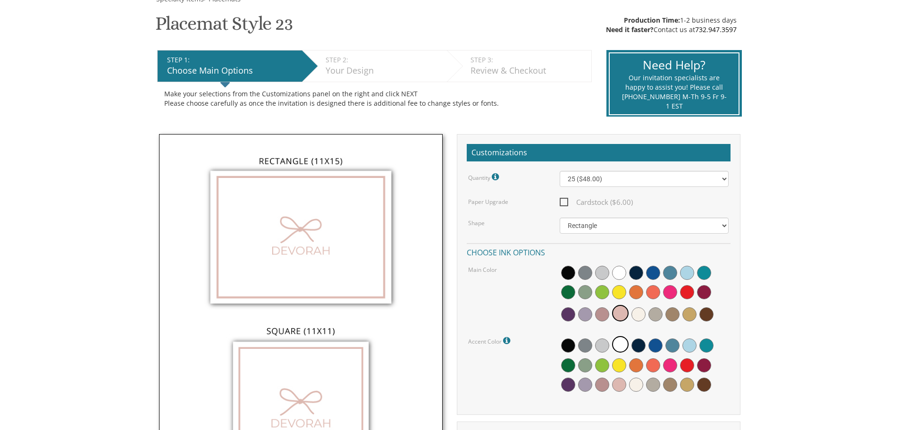
scroll to position [142, 0]
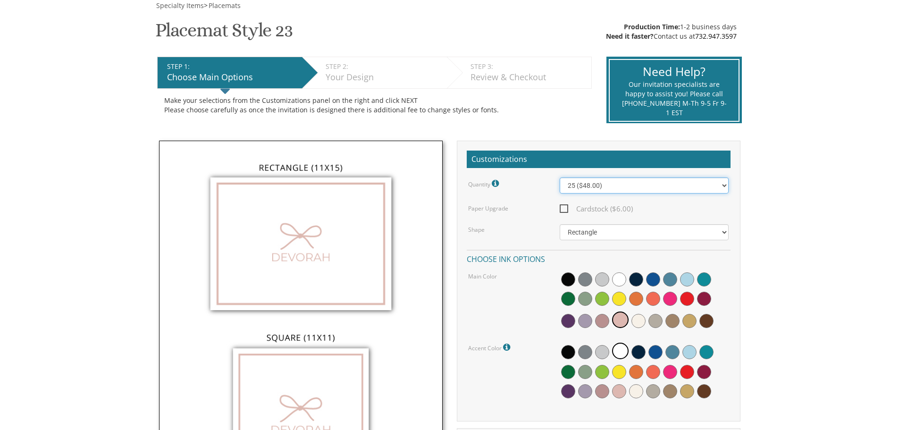
click at [577, 185] on select "25 ($48.00) 30 ($53.00) 35 ($58.00) 40 ($63.00) 45 ($68.00) 50 ($73.00) 55 ($78…" at bounding box center [644, 185] width 169 height 16
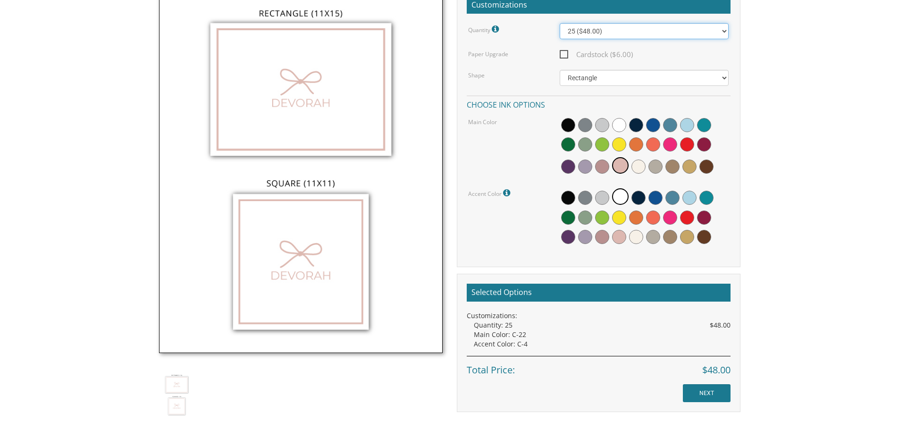
scroll to position [283, 0]
